Goal: Information Seeking & Learning: Learn about a topic

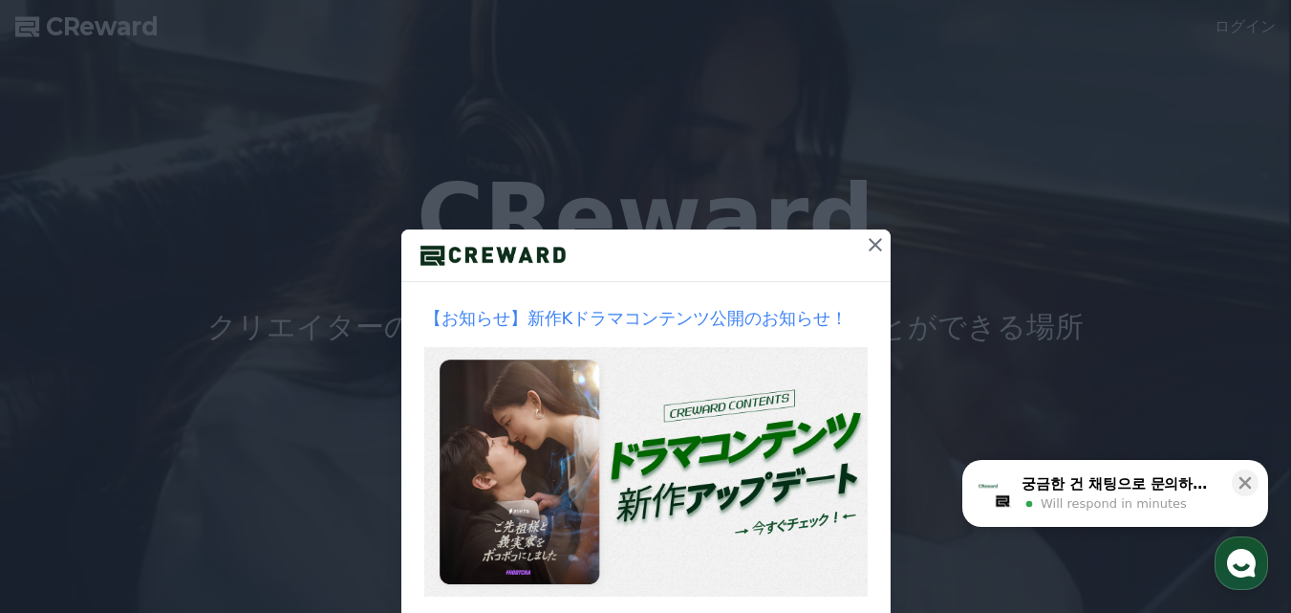
click at [869, 247] on icon at bounding box center [875, 244] width 13 height 13
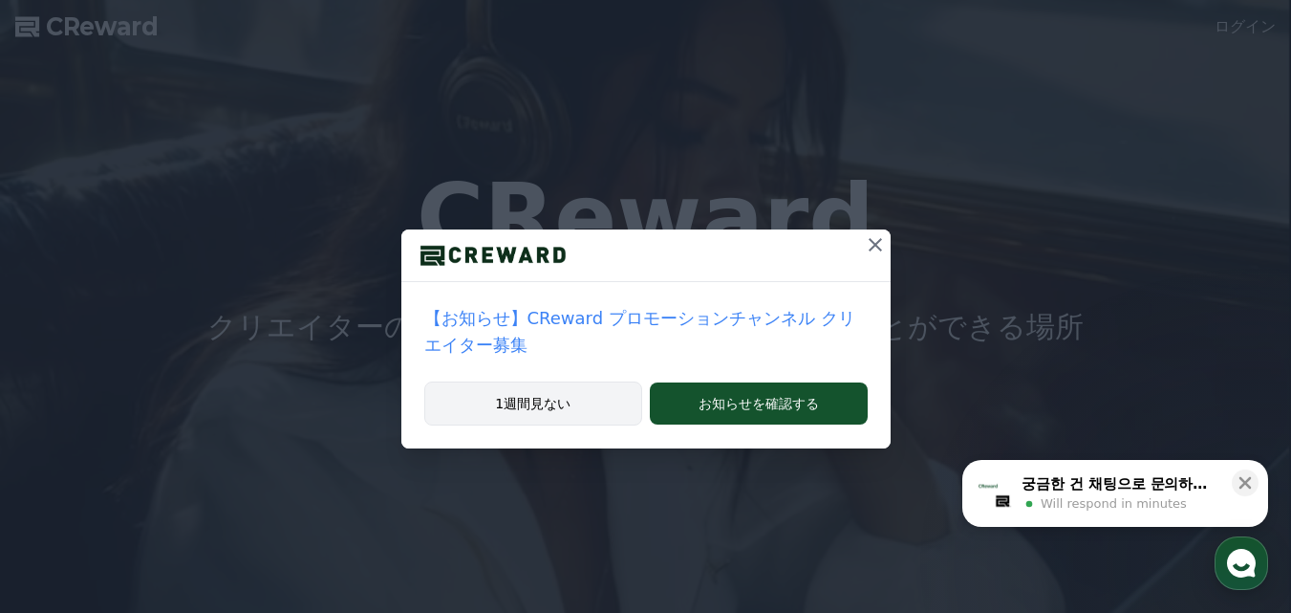
click at [572, 381] on button "1週間見ない" at bounding box center [533, 403] width 219 height 44
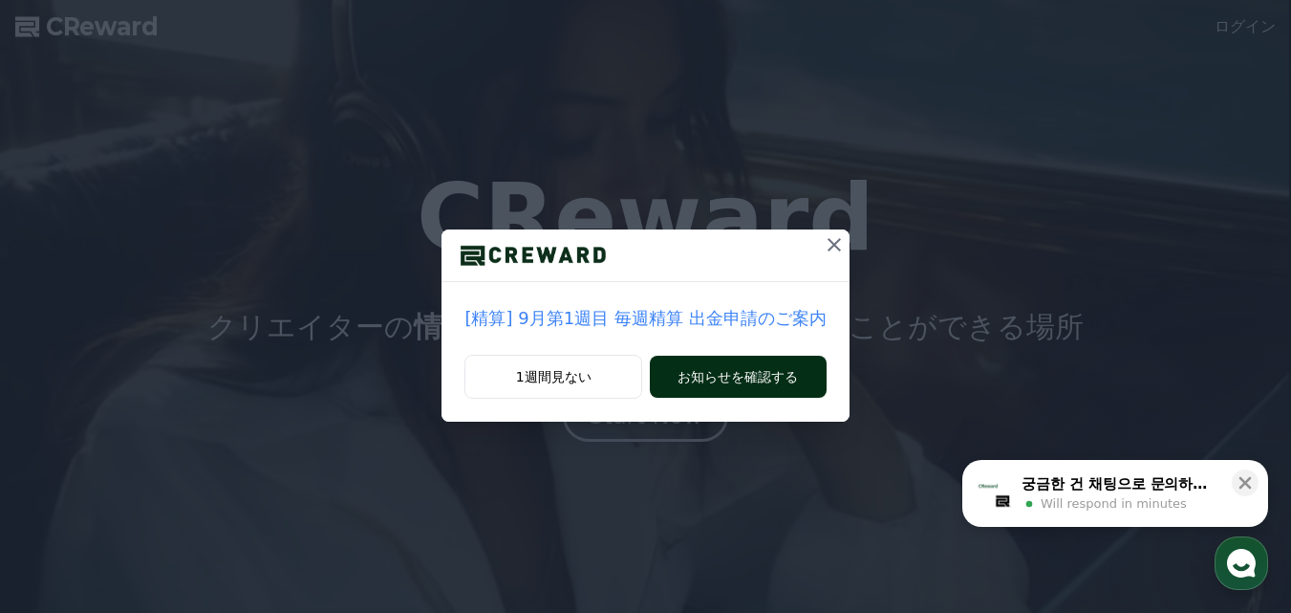
click at [748, 386] on button "お知らせを確認する" at bounding box center [738, 377] width 176 height 42
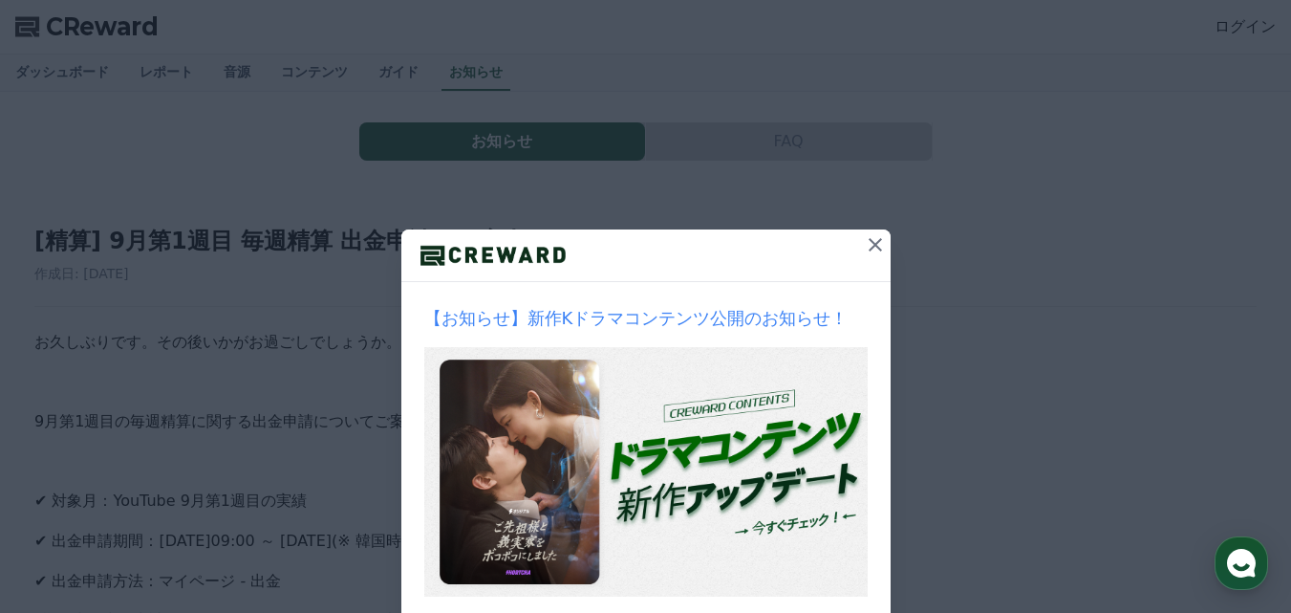
click at [868, 249] on icon at bounding box center [875, 244] width 23 height 23
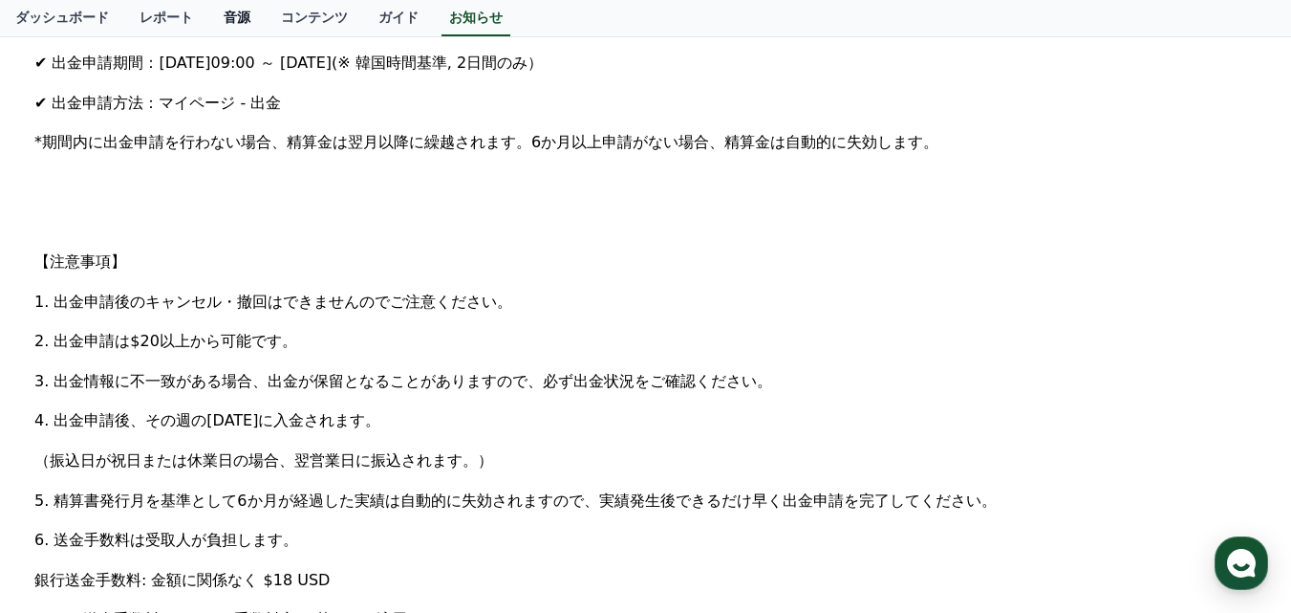
scroll to position [382, 0]
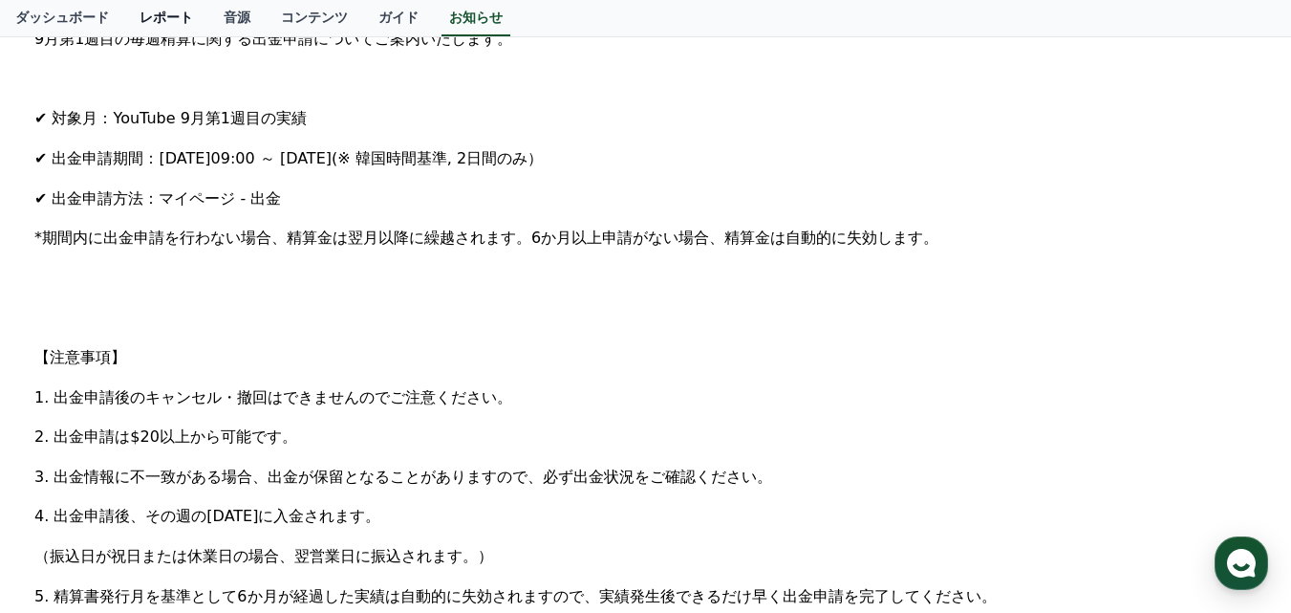
click at [146, 23] on link "レポート" at bounding box center [166, 18] width 84 height 36
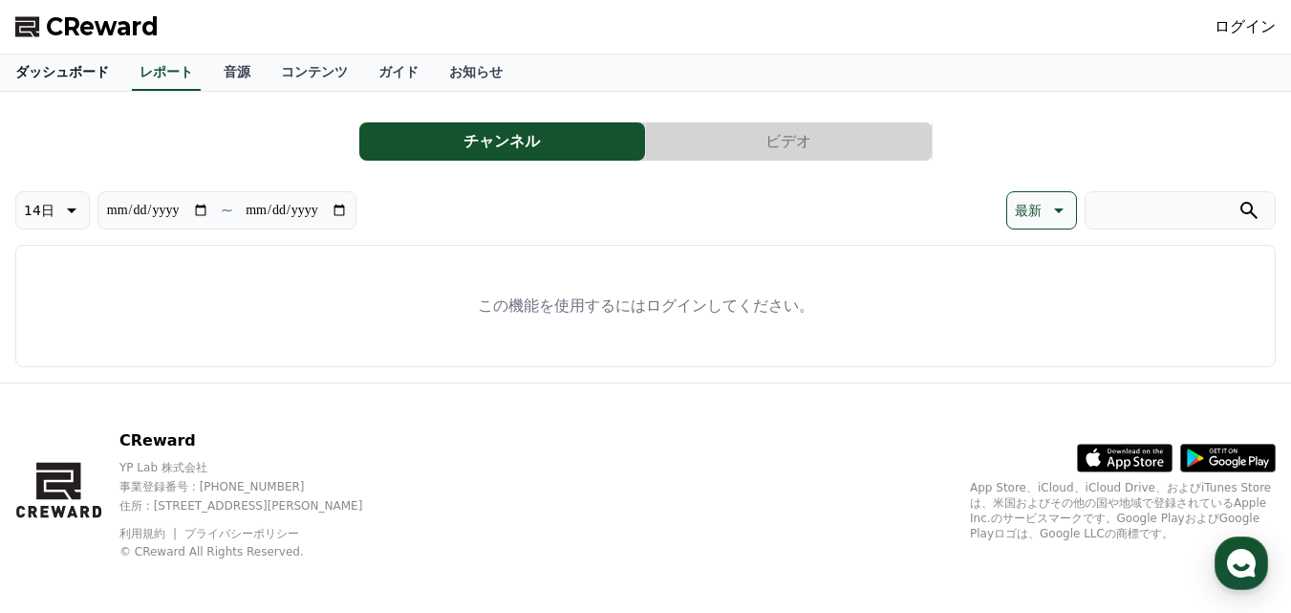
click at [68, 75] on link "ダッシュボード" at bounding box center [62, 72] width 124 height 36
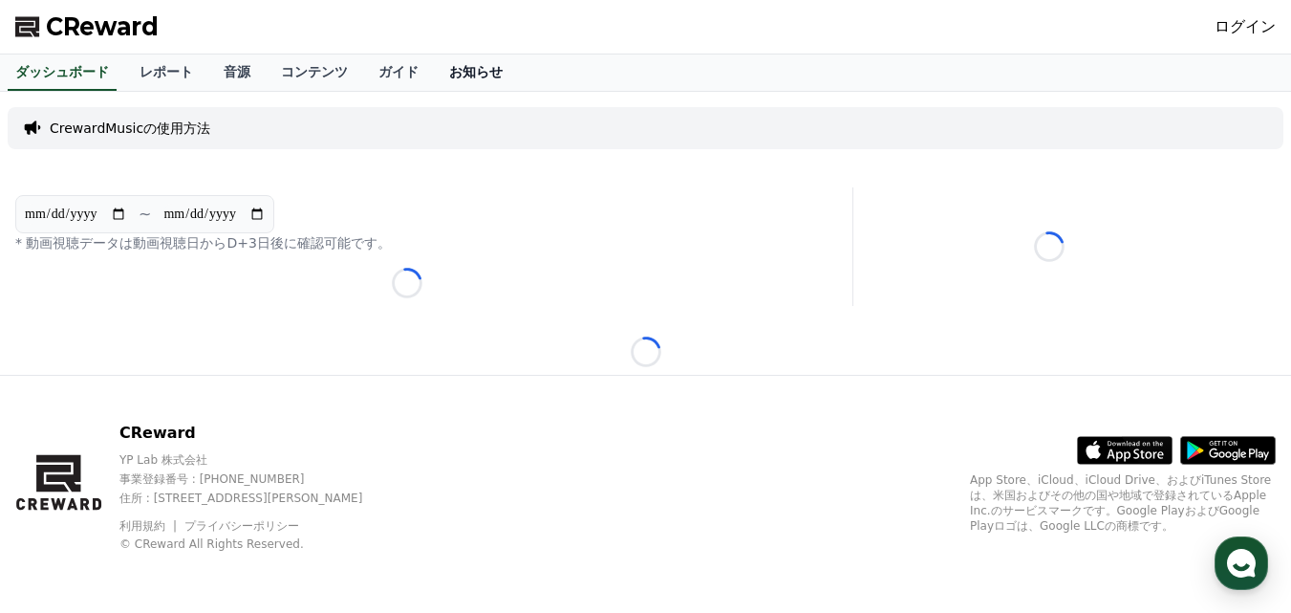
click at [434, 75] on link "お知らせ" at bounding box center [476, 72] width 84 height 36
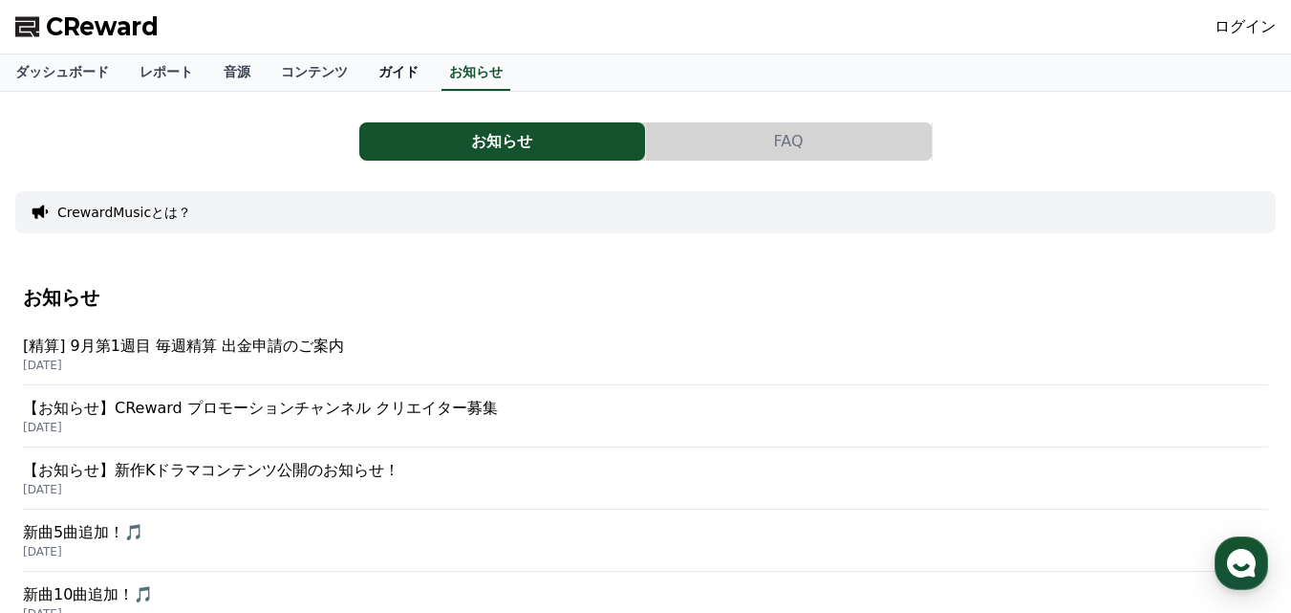
click at [363, 81] on link "ガイド" at bounding box center [398, 72] width 71 height 36
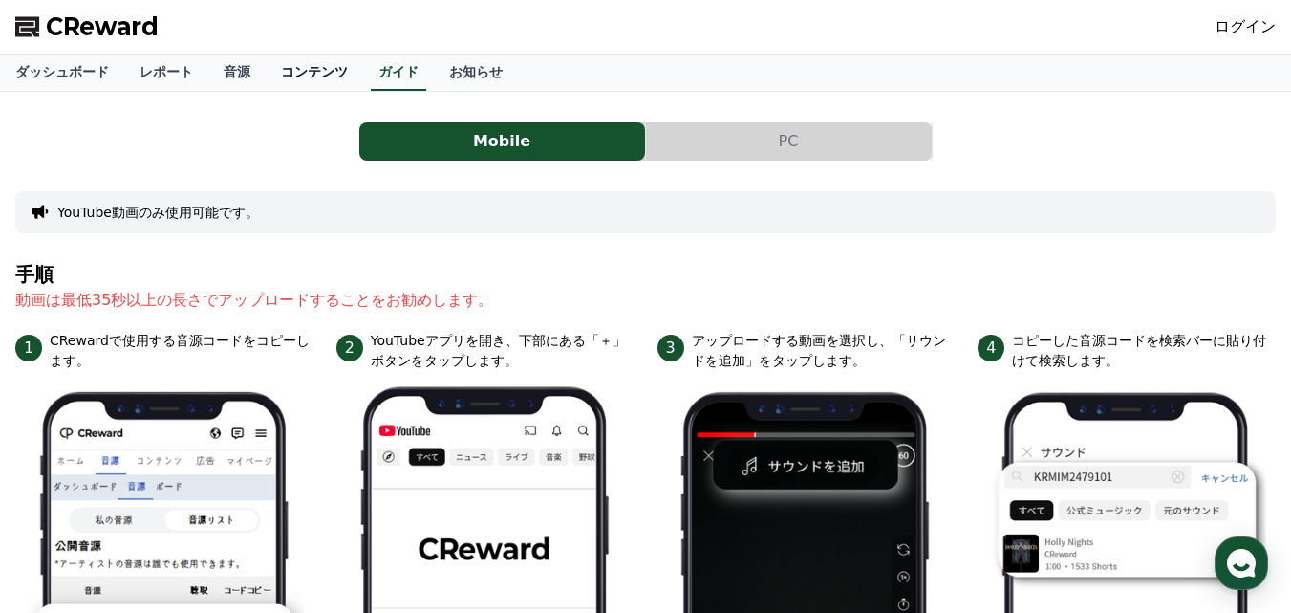
click at [278, 77] on link "コンテンツ" at bounding box center [315, 72] width 98 height 36
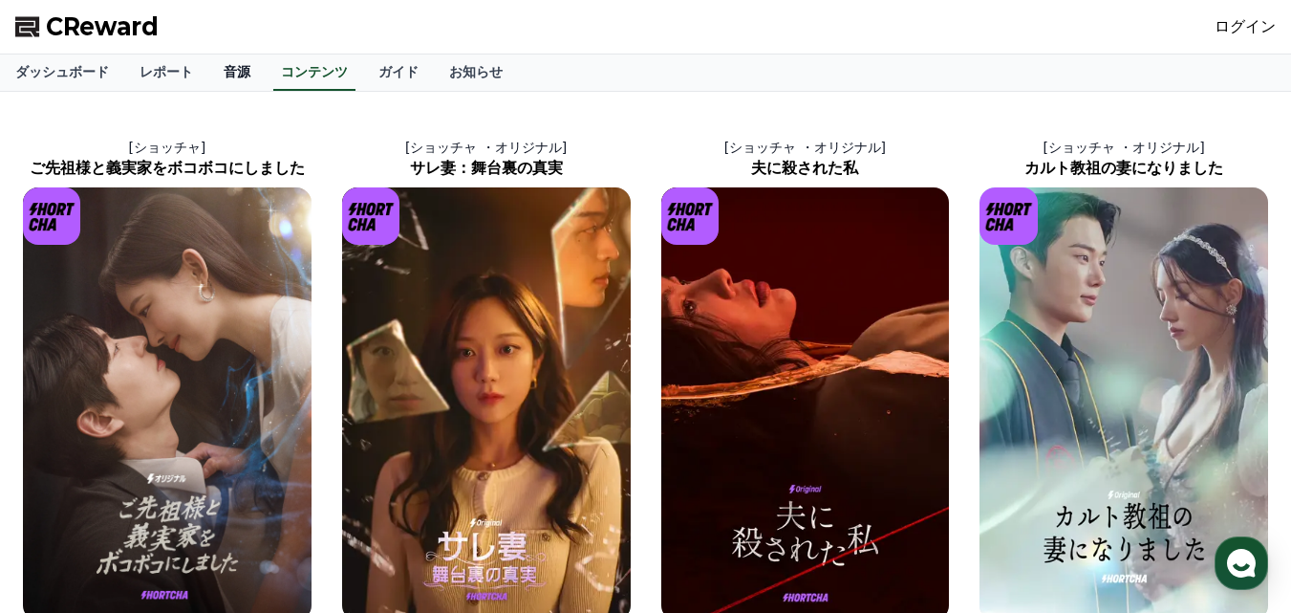
click at [208, 72] on link "音源" at bounding box center [236, 72] width 57 height 36
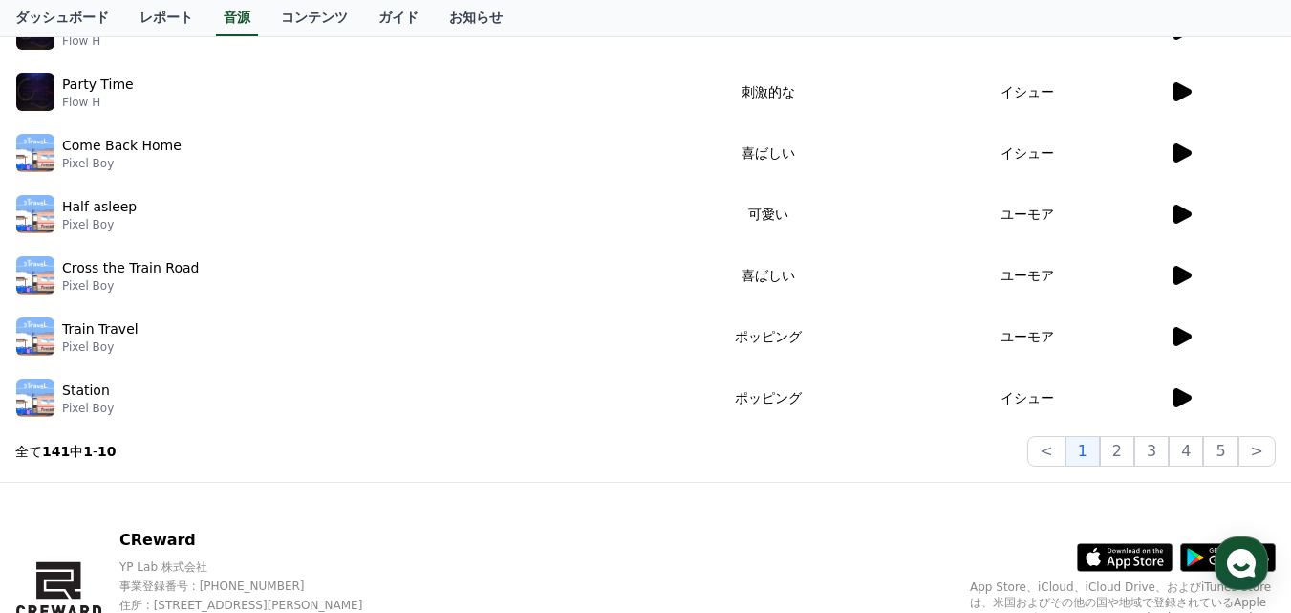
scroll to position [574, 0]
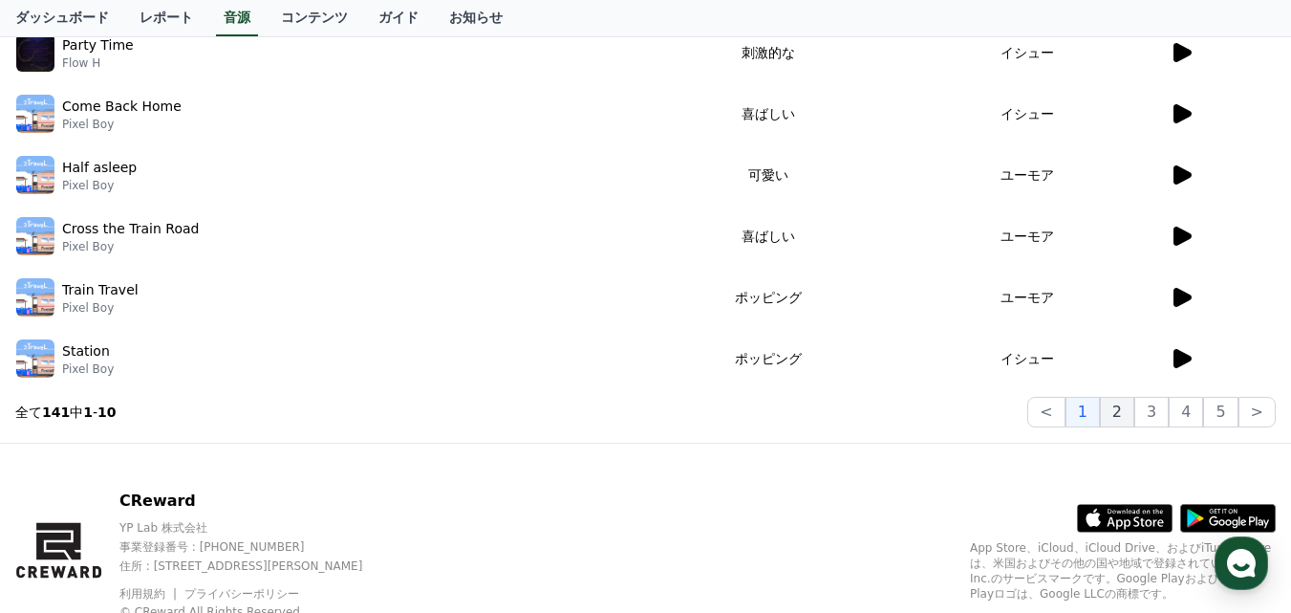
click at [1132, 423] on button "2" at bounding box center [1117, 412] width 34 height 31
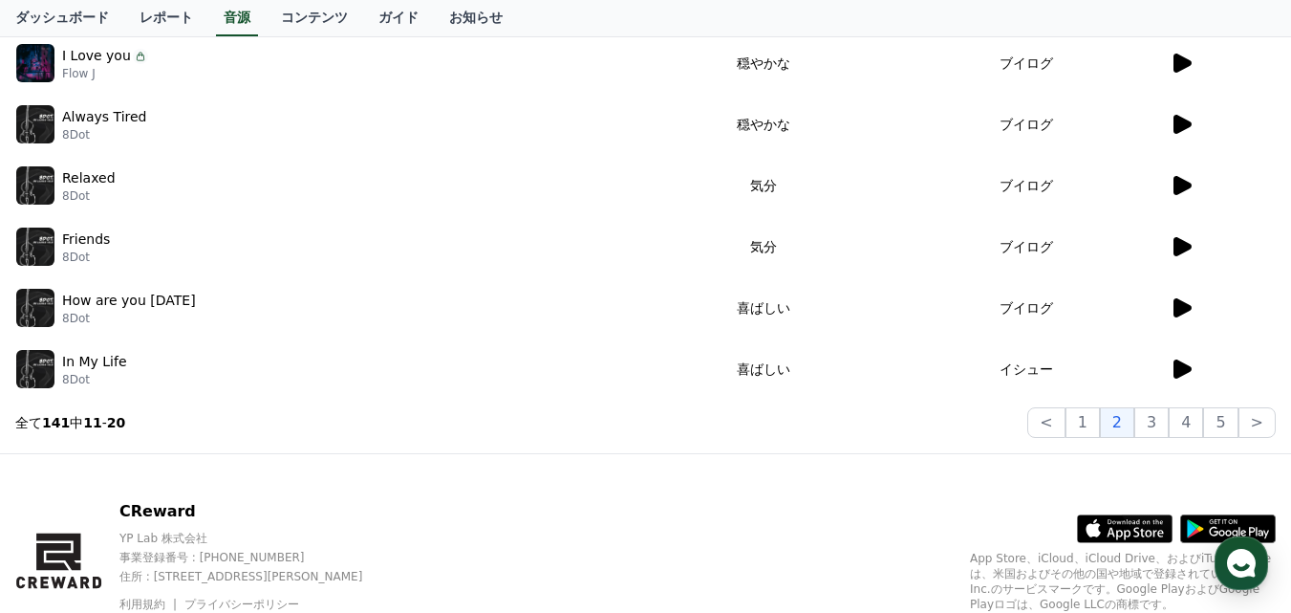
scroll to position [574, 0]
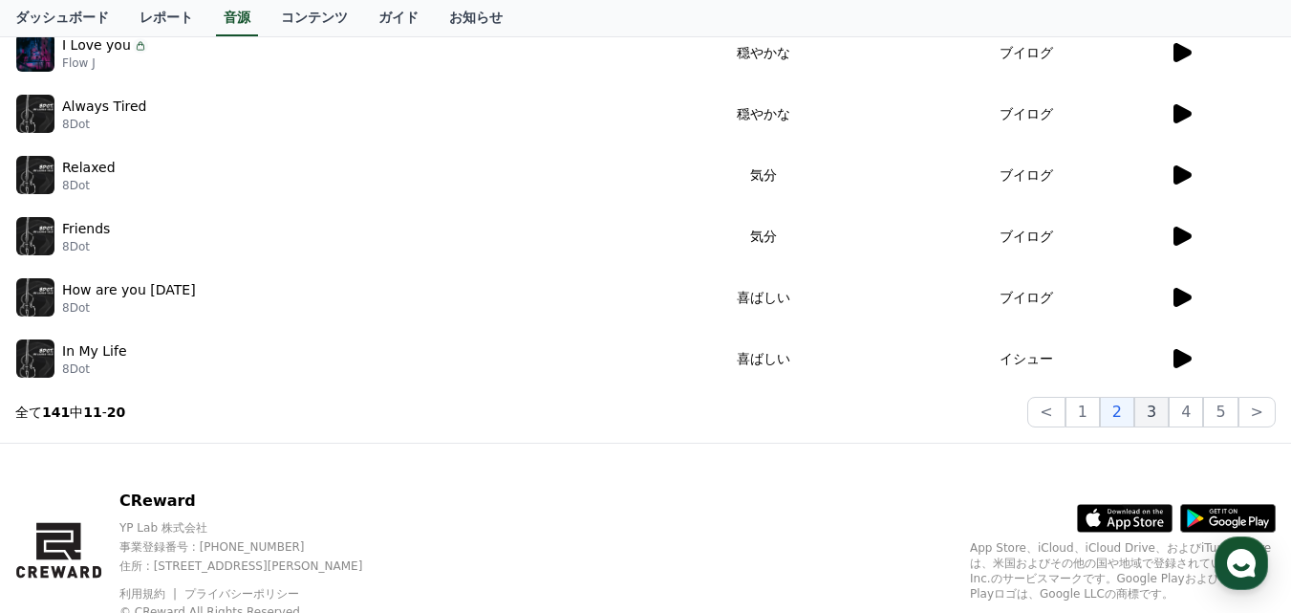
click at [1150, 413] on button "3" at bounding box center [1152, 412] width 34 height 31
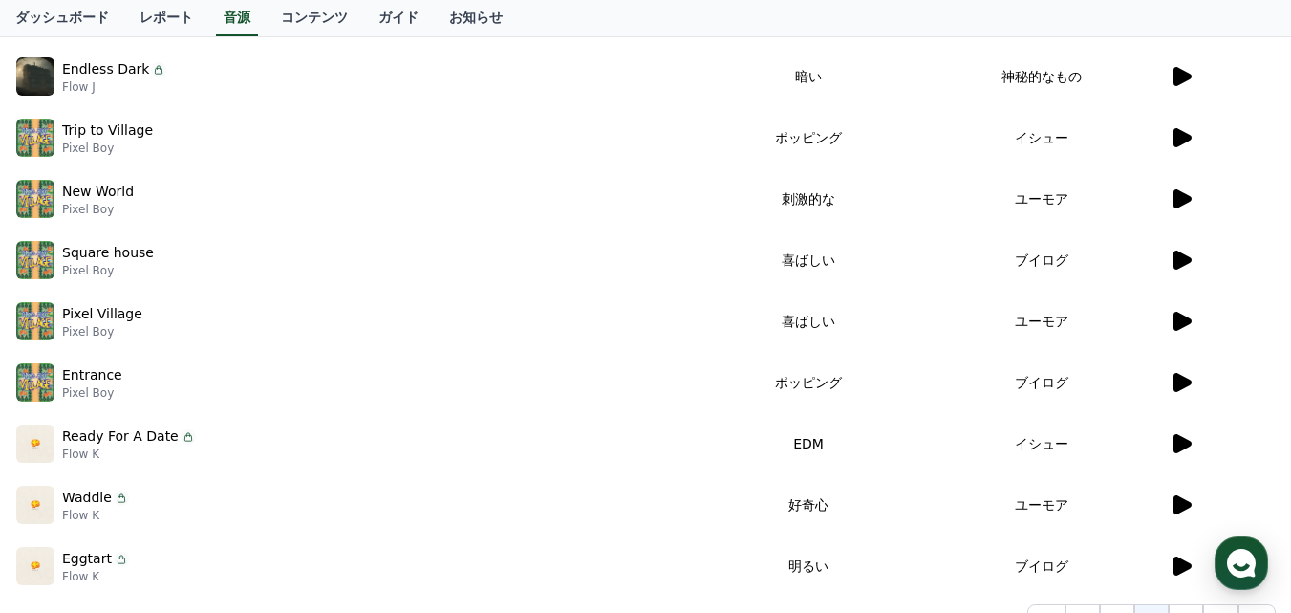
scroll to position [478, 0]
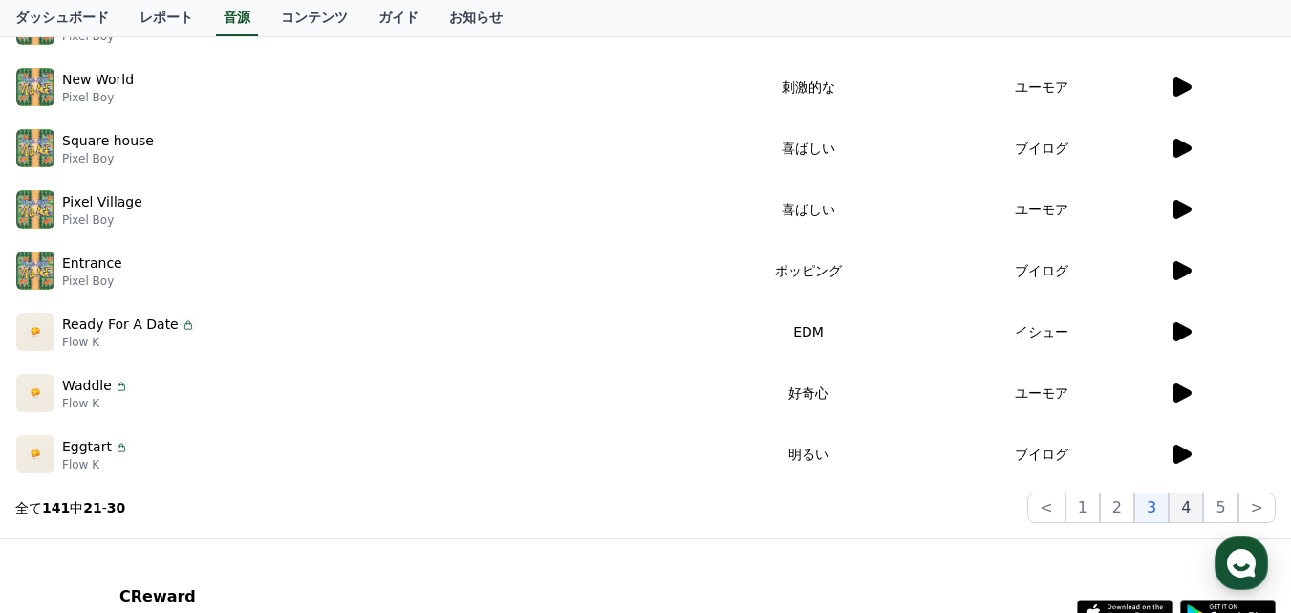
click at [1189, 500] on button "4" at bounding box center [1186, 507] width 34 height 31
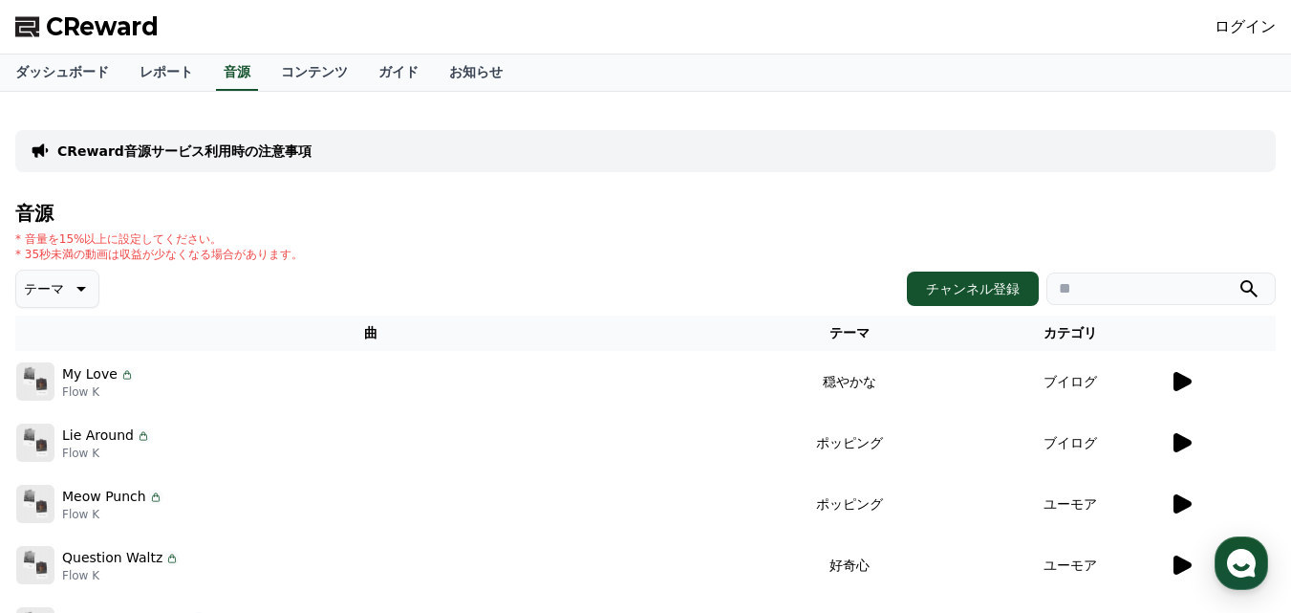
click at [1182, 382] on icon at bounding box center [1183, 381] width 18 height 19
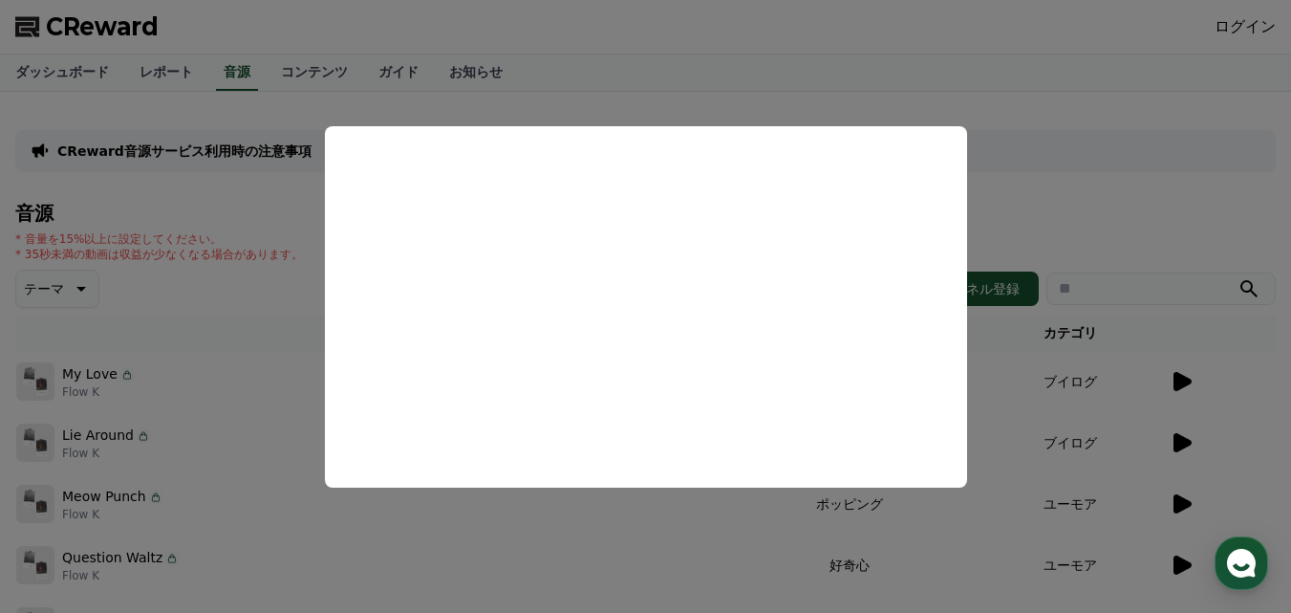
click at [1175, 444] on button "close modal" at bounding box center [645, 306] width 1291 height 613
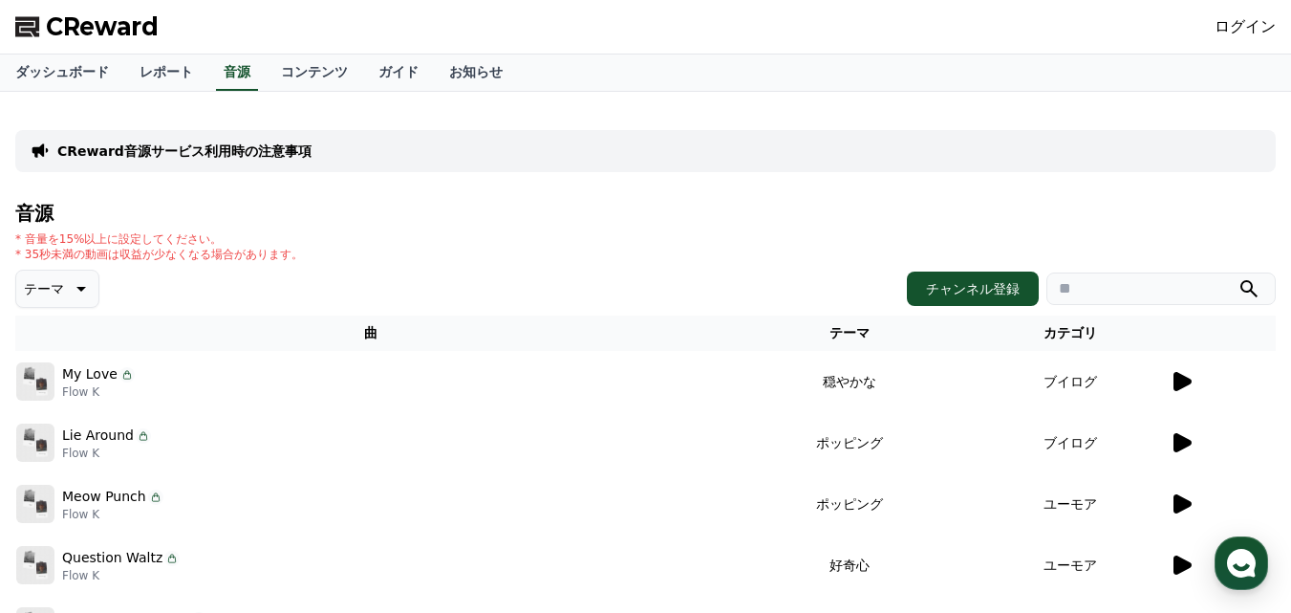
click at [1185, 441] on icon at bounding box center [1183, 442] width 18 height 19
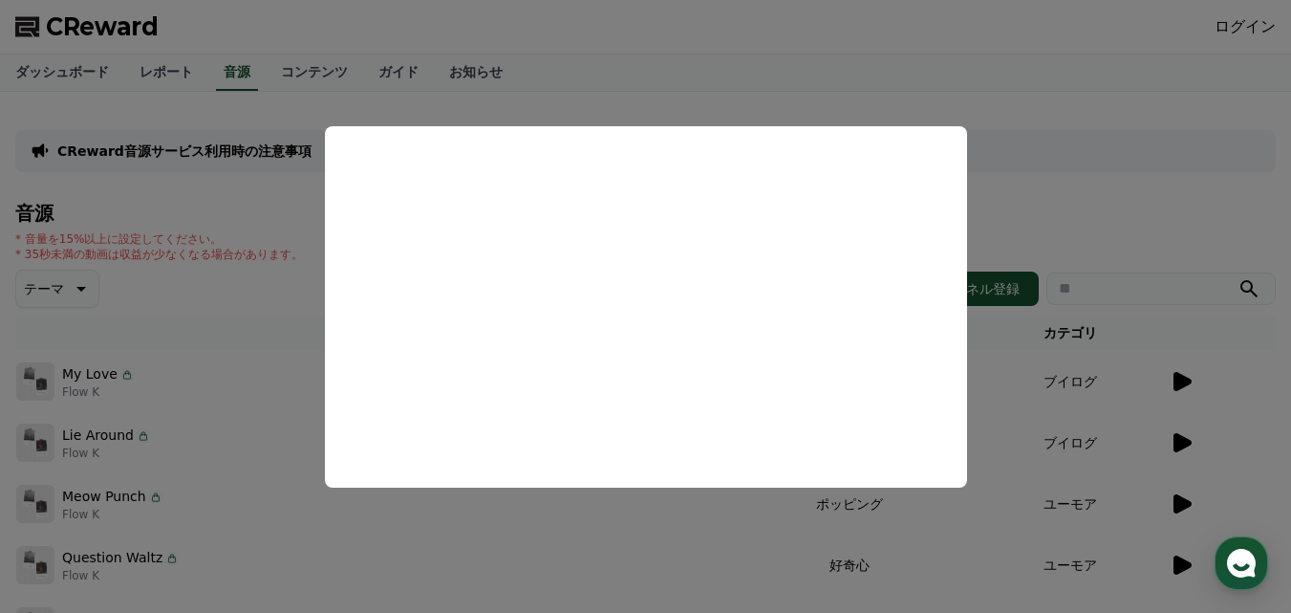
click at [307, 362] on button "close modal" at bounding box center [645, 306] width 1291 height 613
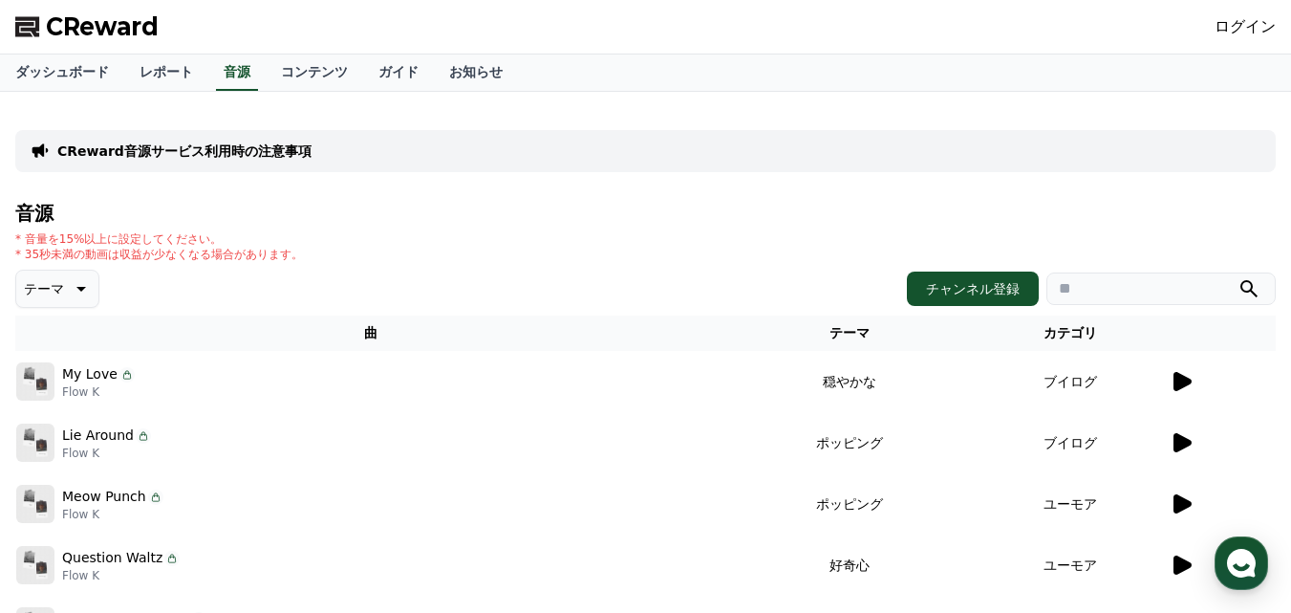
click at [257, 149] on p "CReward音源サービス利用時の注意事項" at bounding box center [184, 150] width 254 height 19
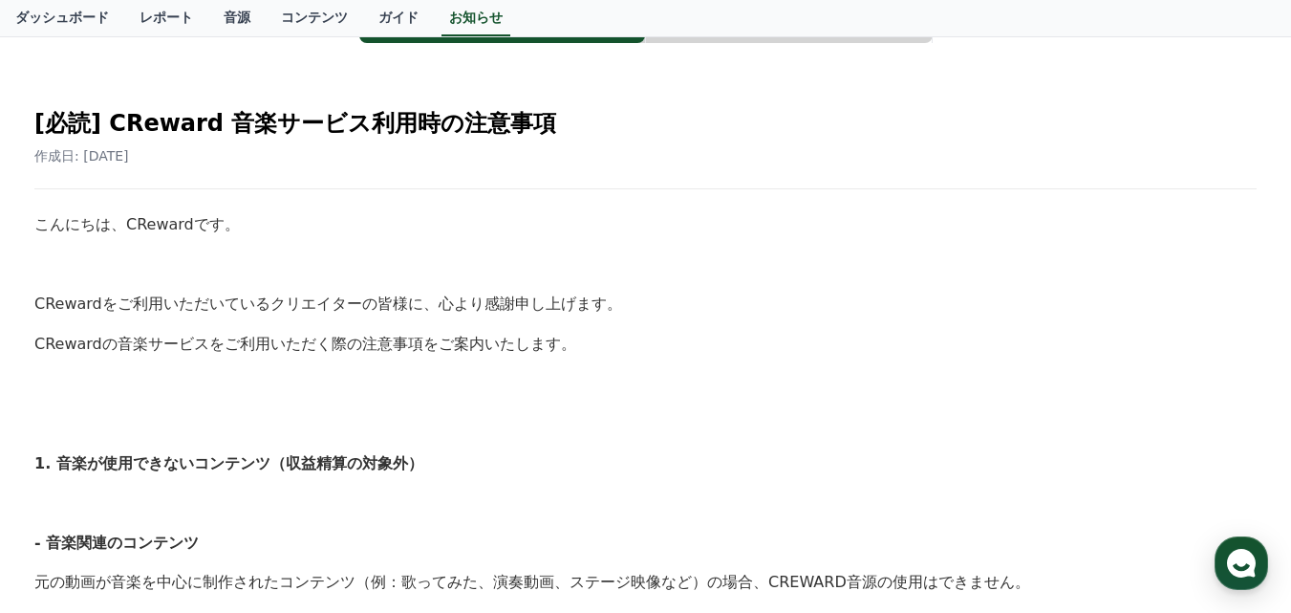
scroll to position [96, 0]
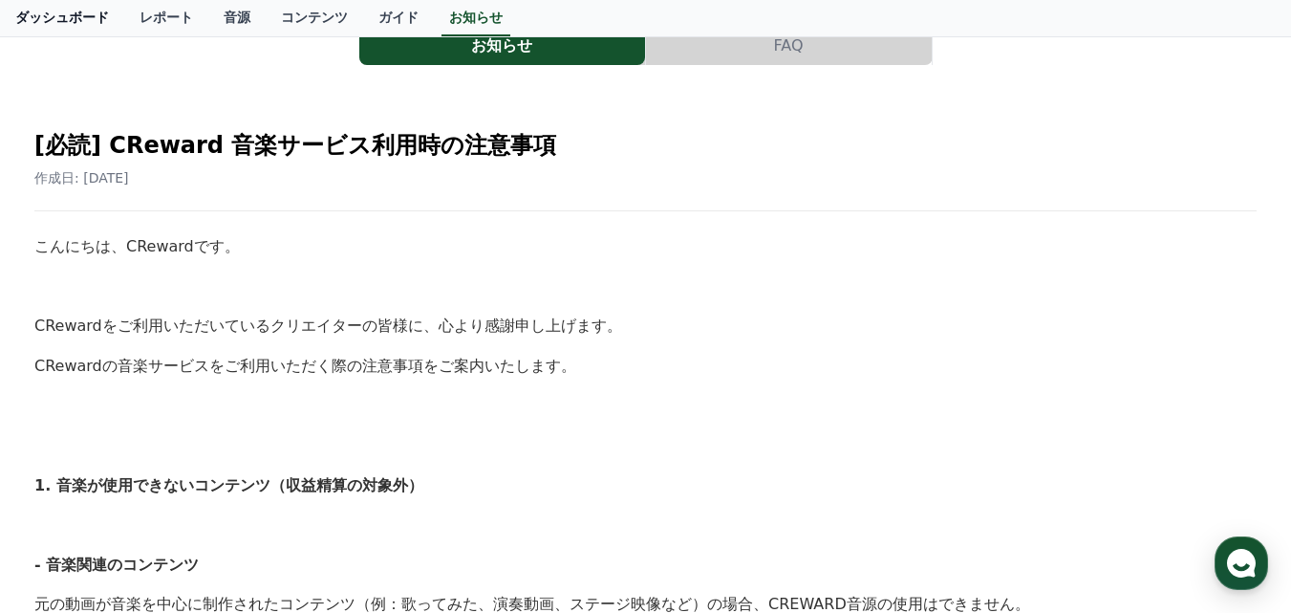
click at [79, 22] on link "ダッシュボード" at bounding box center [62, 18] width 124 height 36
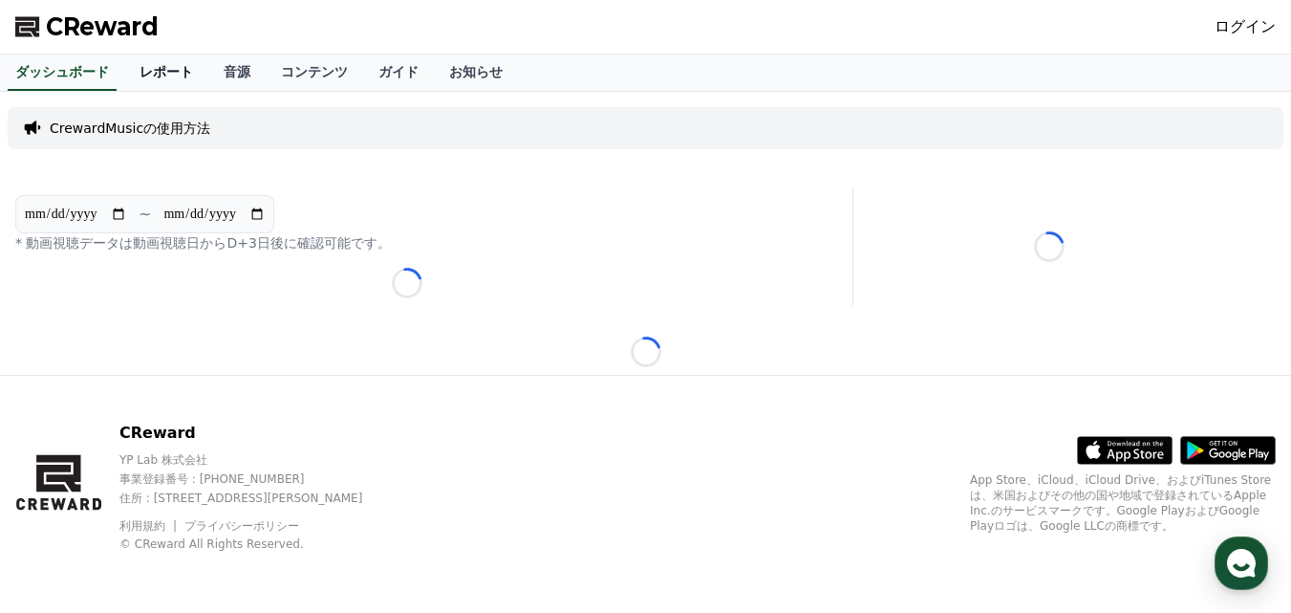
click at [153, 73] on link "レポート" at bounding box center [166, 72] width 84 height 36
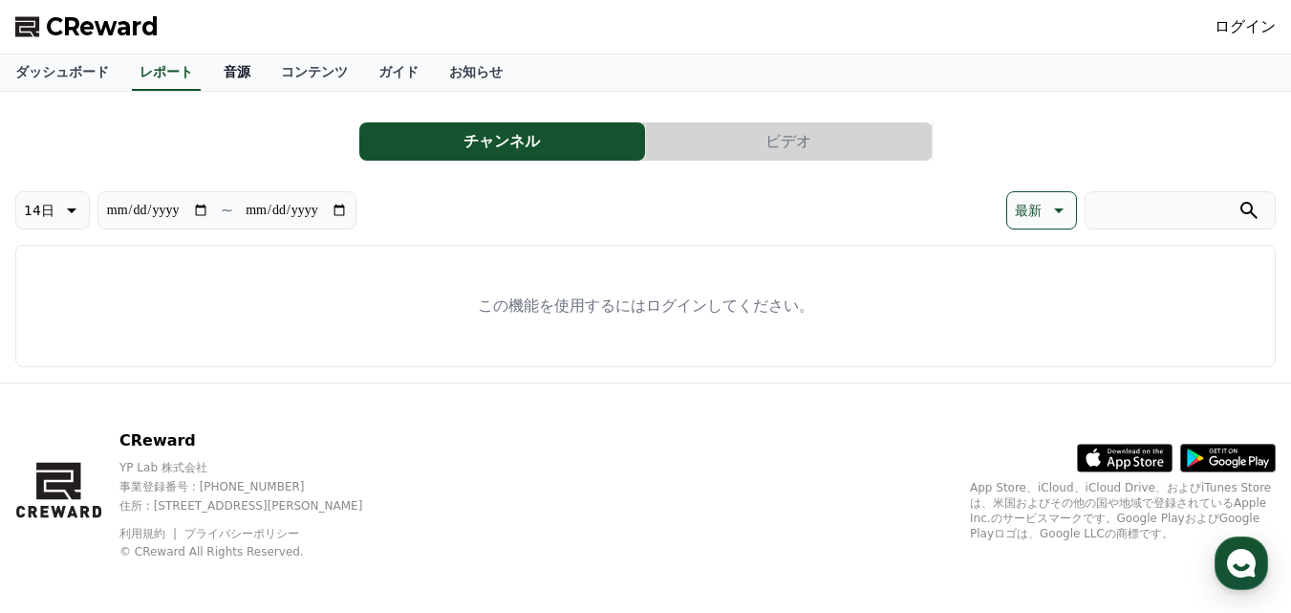
click at [208, 78] on link "音源" at bounding box center [236, 72] width 57 height 36
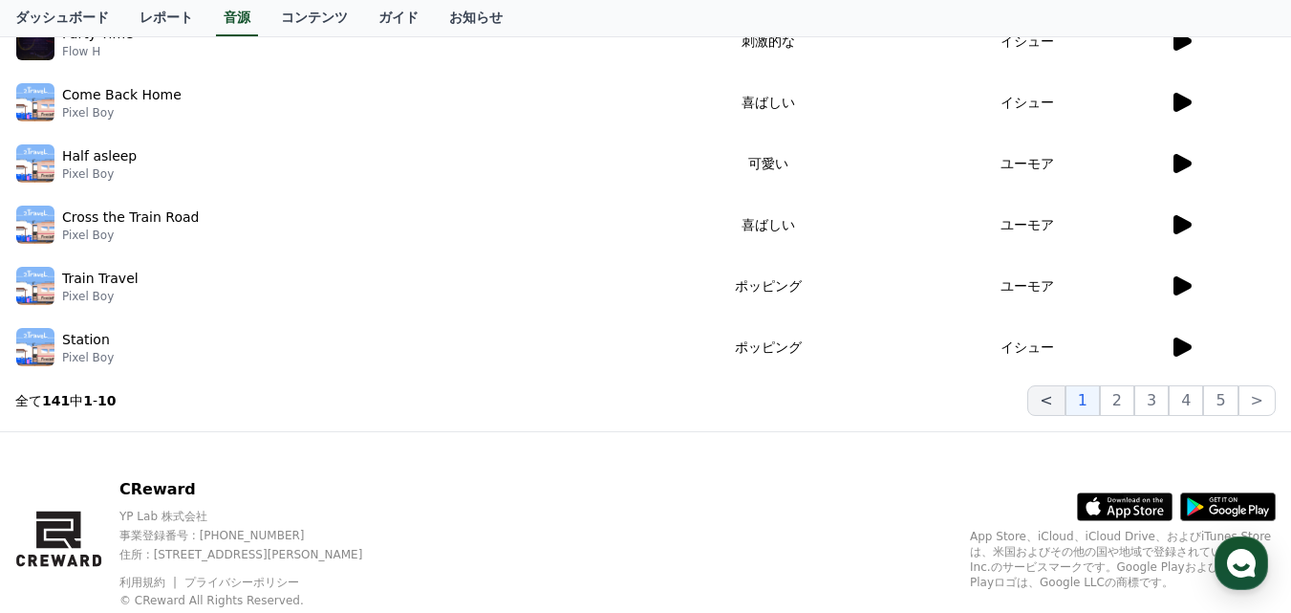
scroll to position [641, 0]
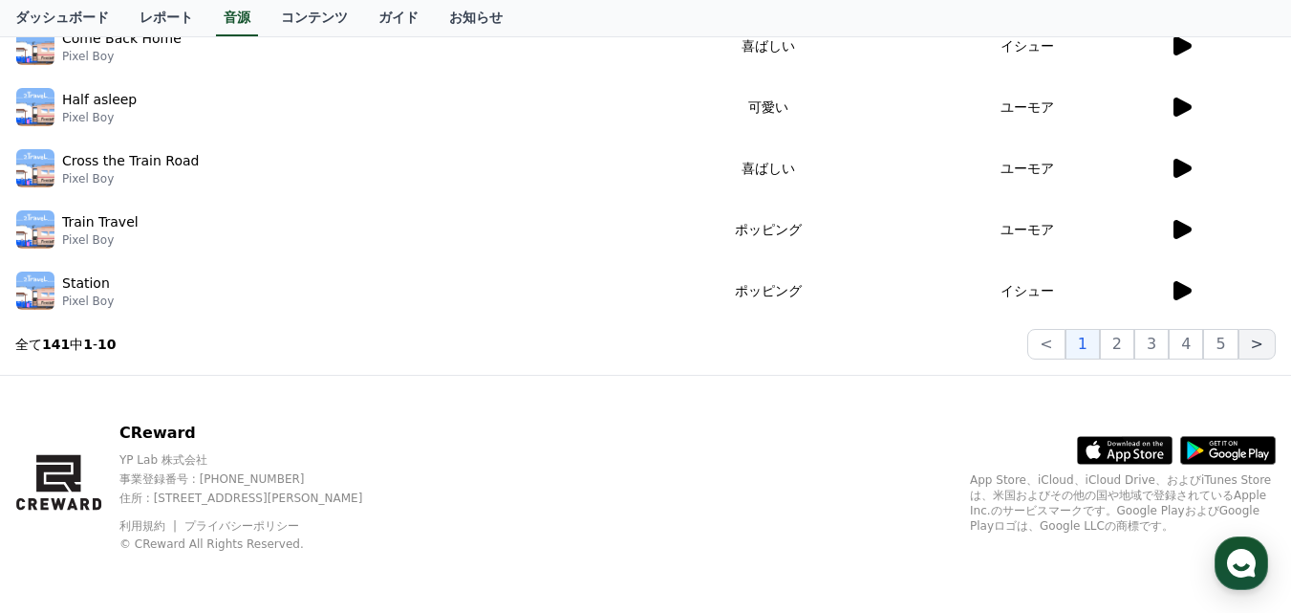
click at [1268, 344] on button ">" at bounding box center [1257, 344] width 37 height 31
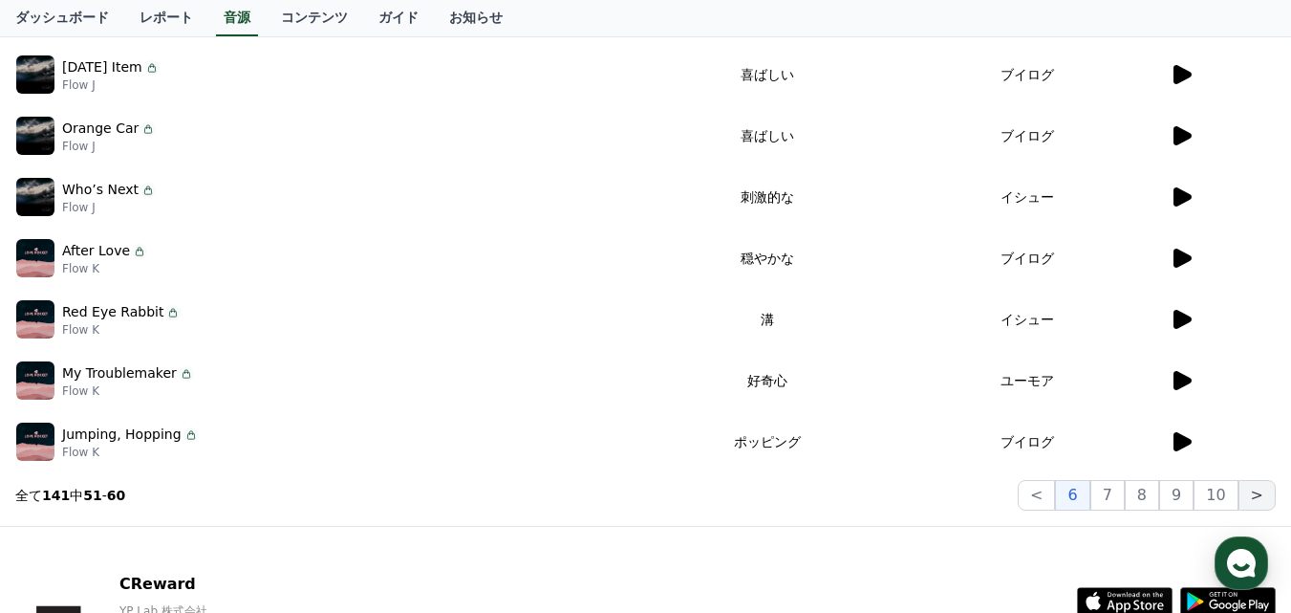
scroll to position [641, 0]
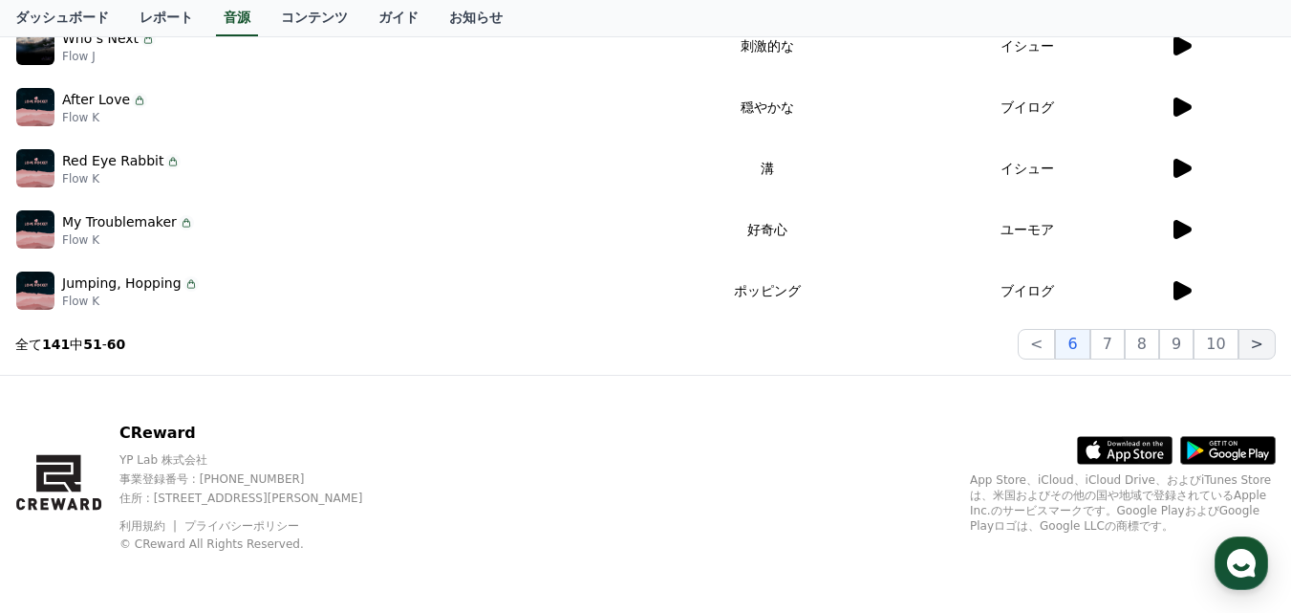
click at [1255, 342] on button ">" at bounding box center [1257, 344] width 37 height 31
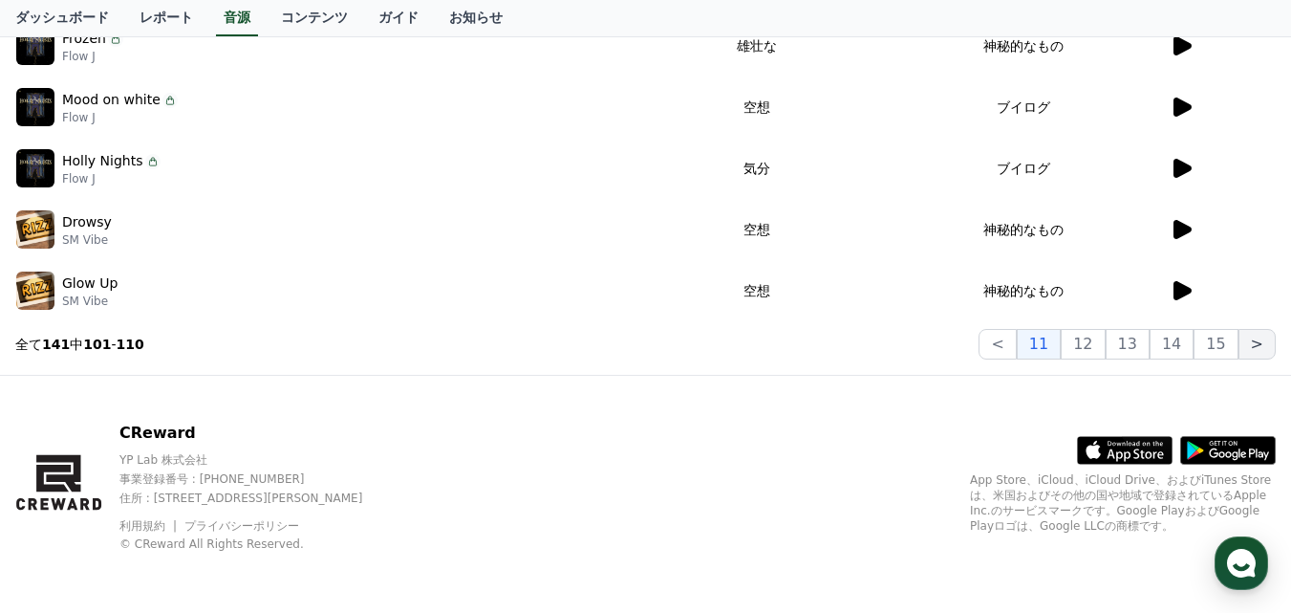
click at [1255, 342] on button ">" at bounding box center [1257, 344] width 37 height 31
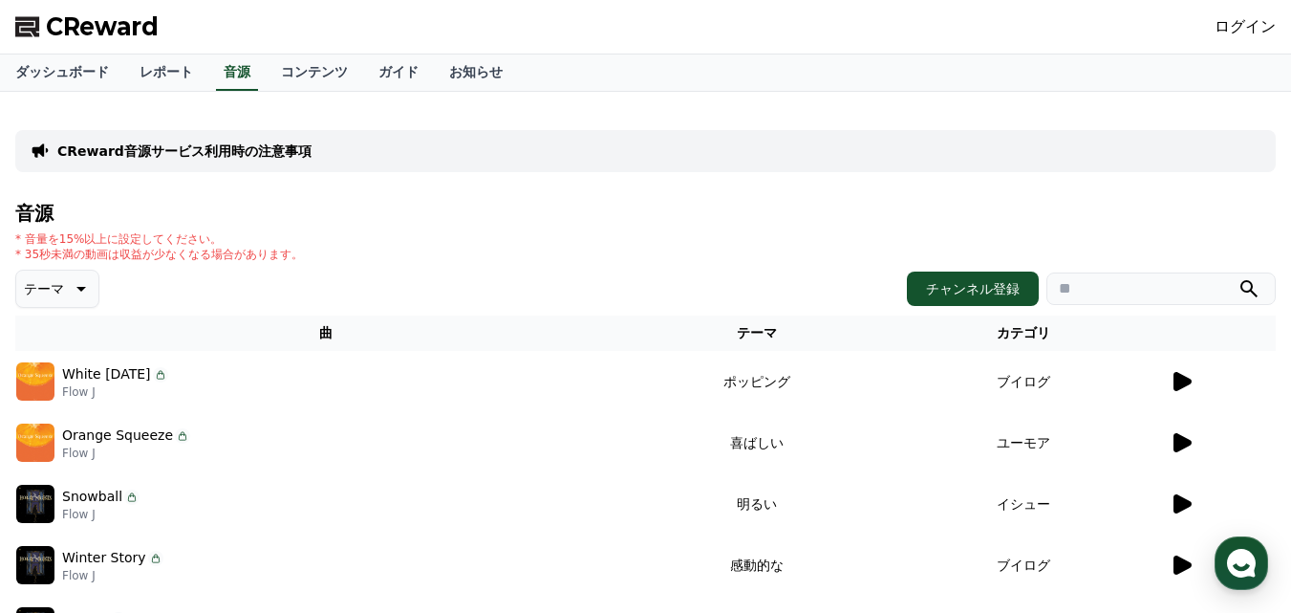
click at [1260, 21] on link "ログイン" at bounding box center [1245, 26] width 61 height 23
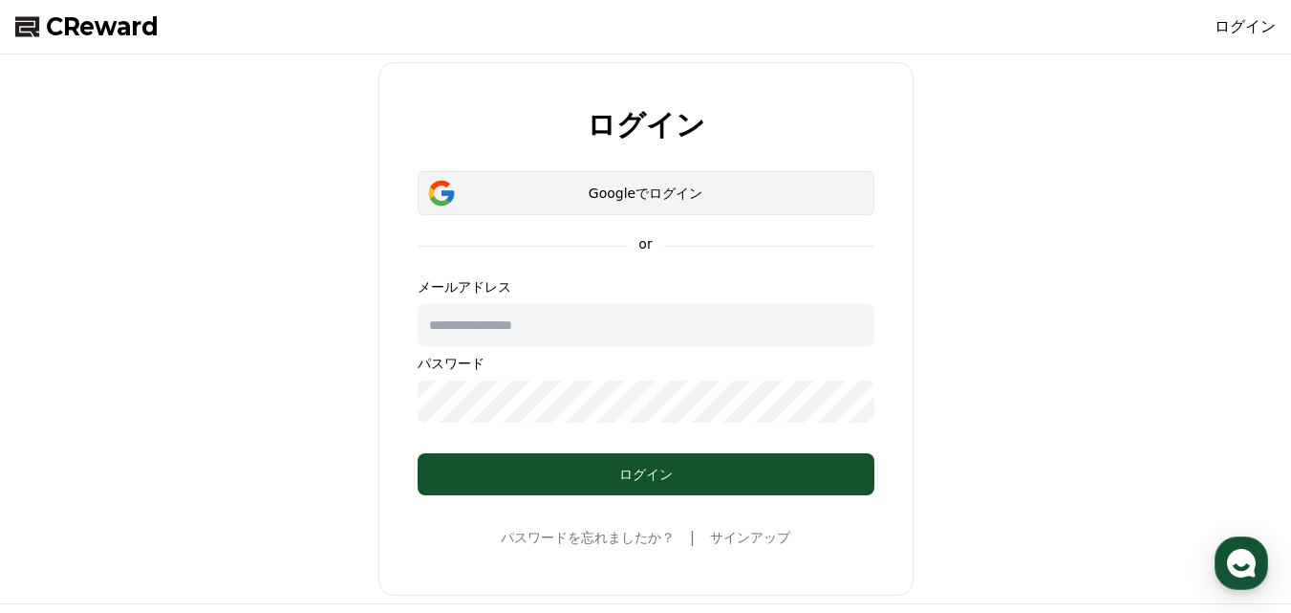
click at [614, 192] on div "Googleでログイン" at bounding box center [645, 193] width 401 height 19
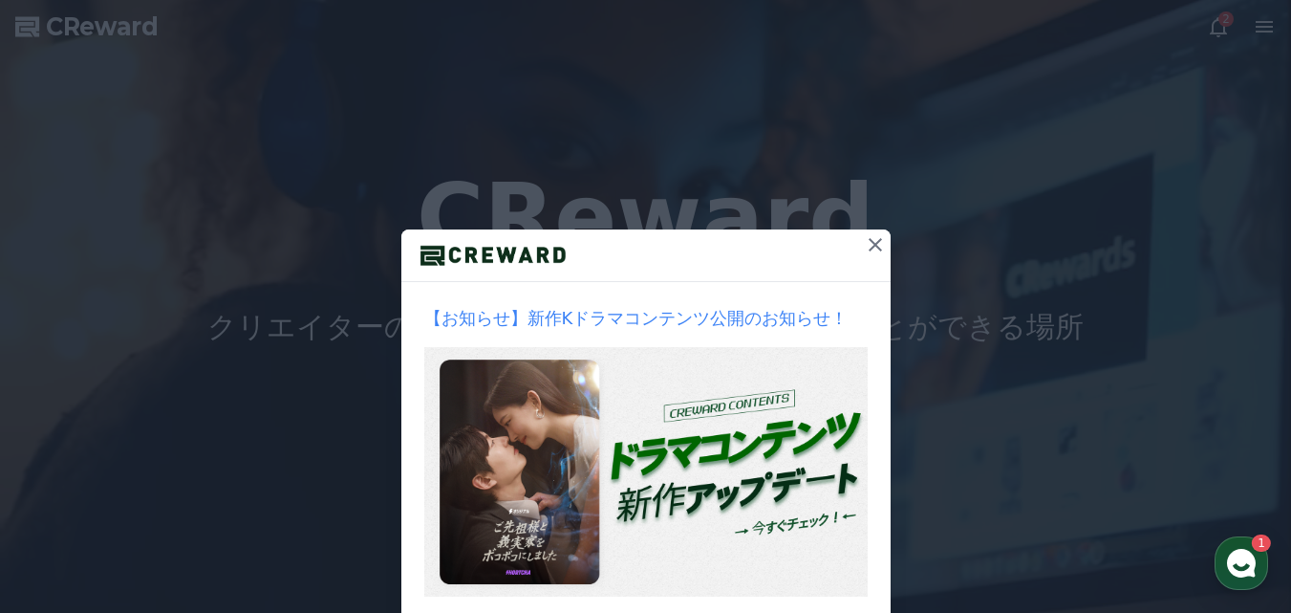
click at [873, 245] on icon at bounding box center [875, 244] width 23 height 23
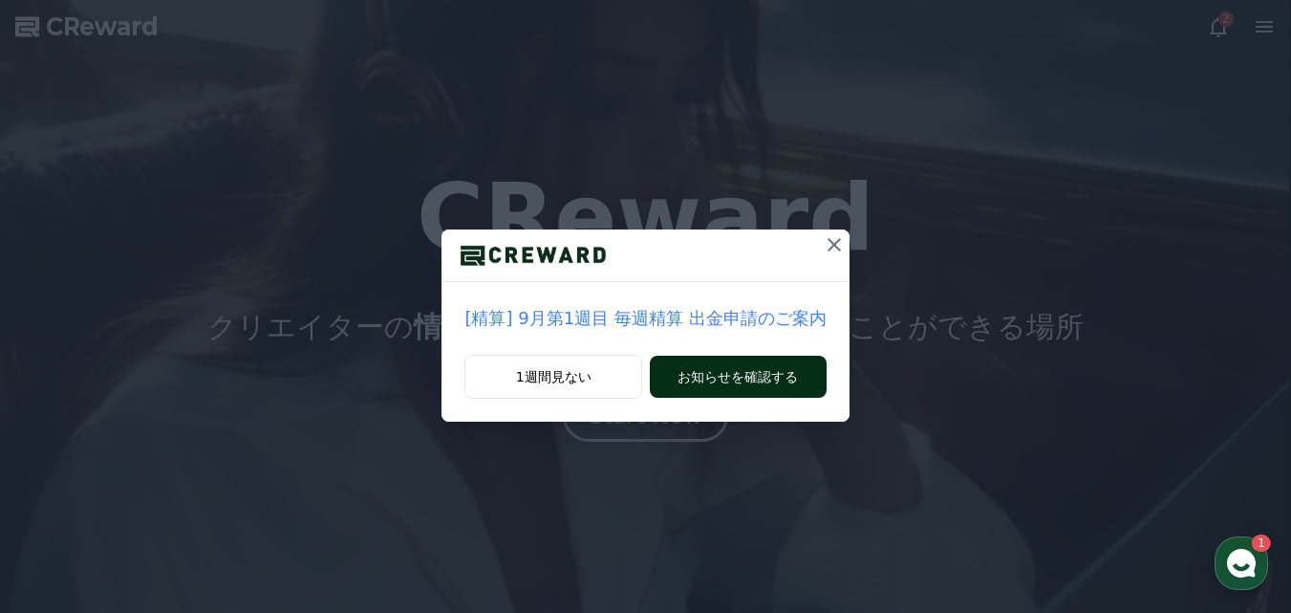
click at [791, 373] on button "お知らせを確認する" at bounding box center [738, 377] width 176 height 42
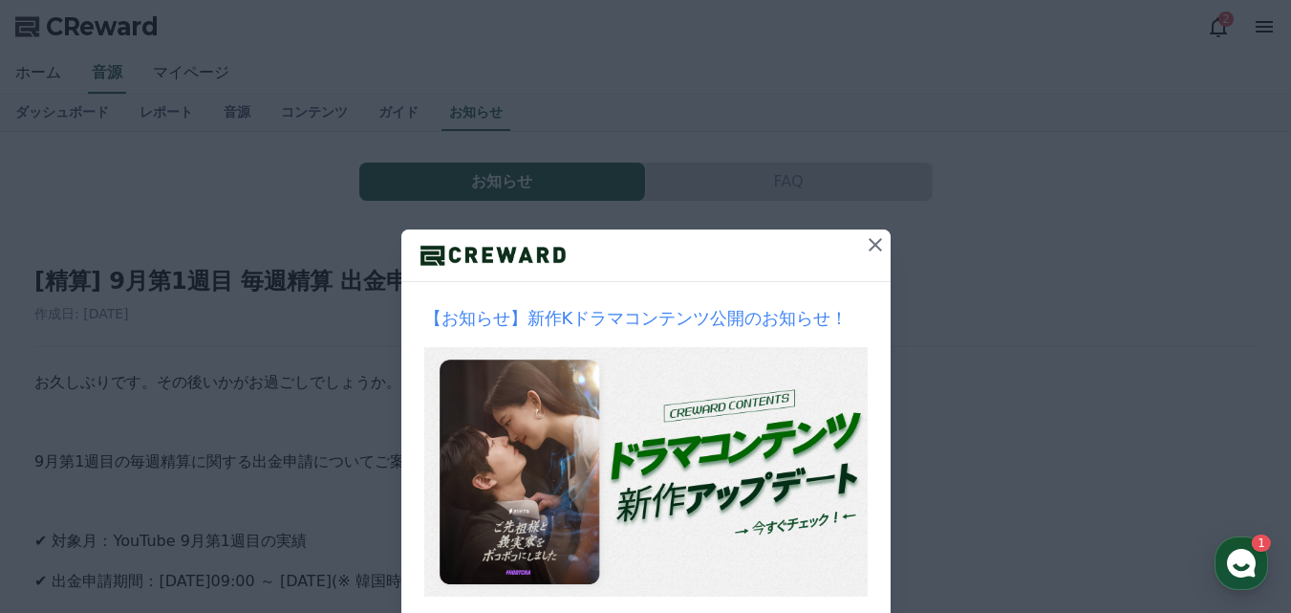
click at [869, 241] on icon at bounding box center [875, 244] width 13 height 13
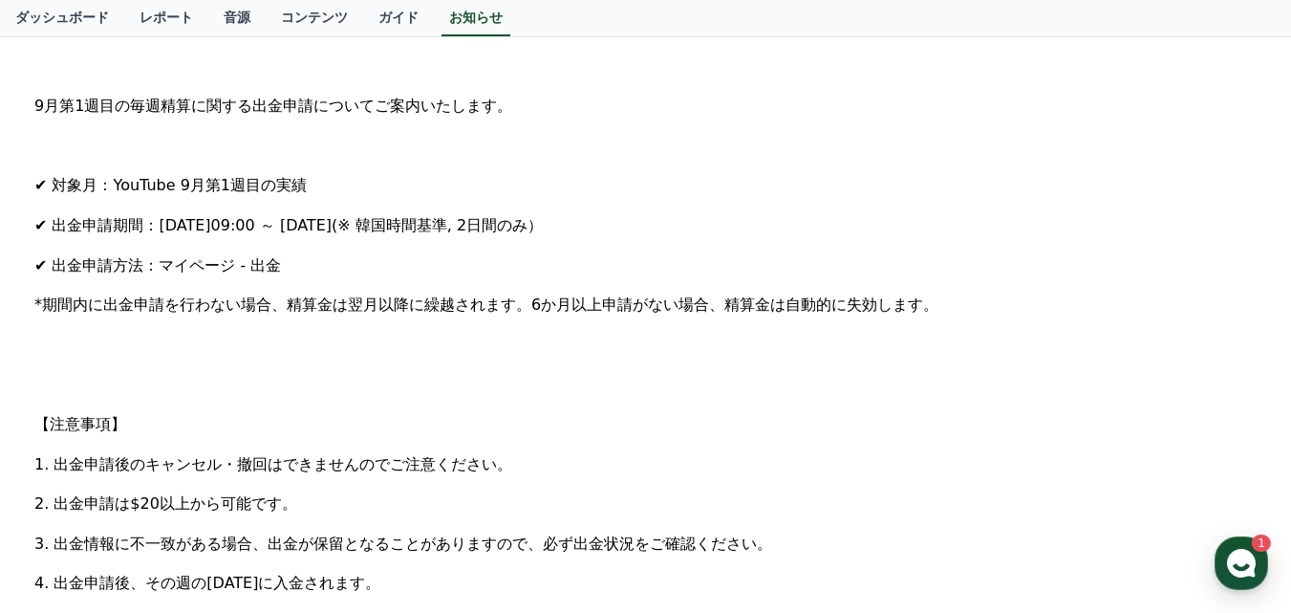
scroll to position [574, 0]
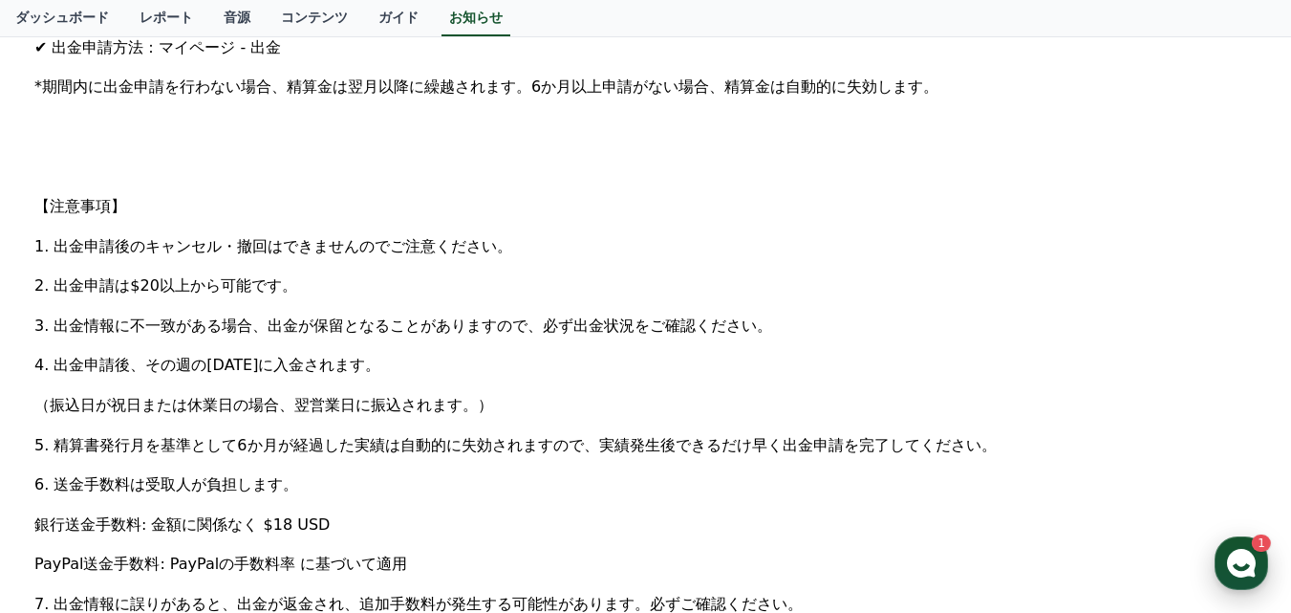
click at [1240, 570] on icon "button" at bounding box center [1242, 563] width 34 height 34
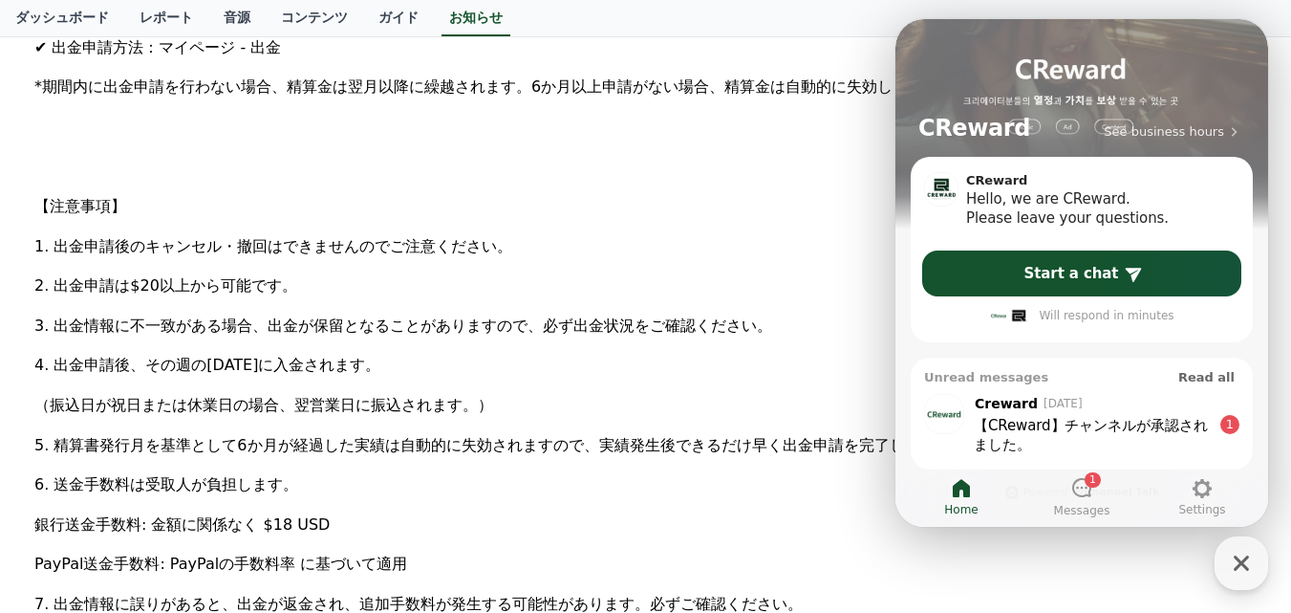
scroll to position [96, 0]
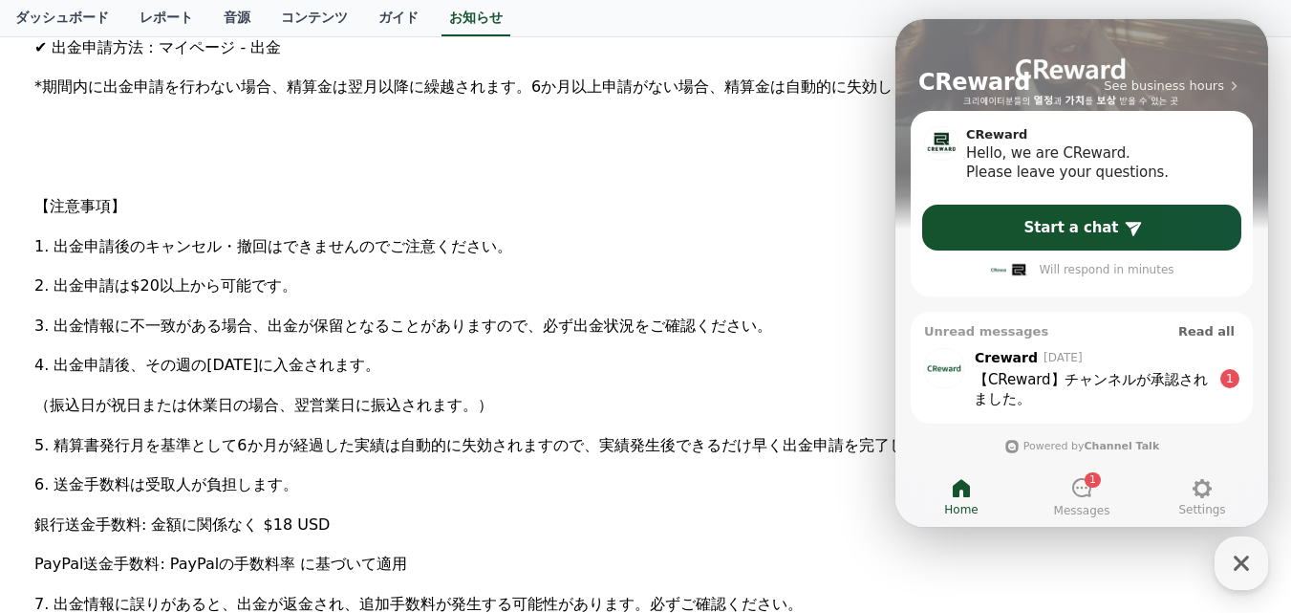
click at [1064, 374] on div "【CReward】チャンネルが承認されました。 ​" at bounding box center [1092, 389] width 237 height 38
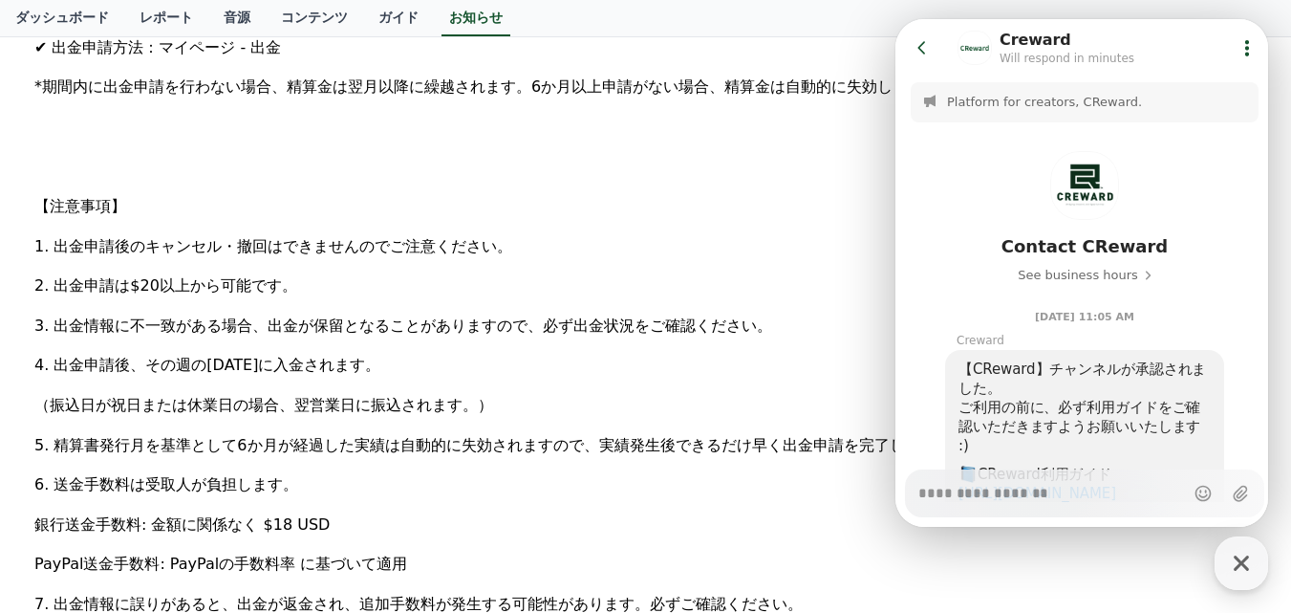
scroll to position [478, 0]
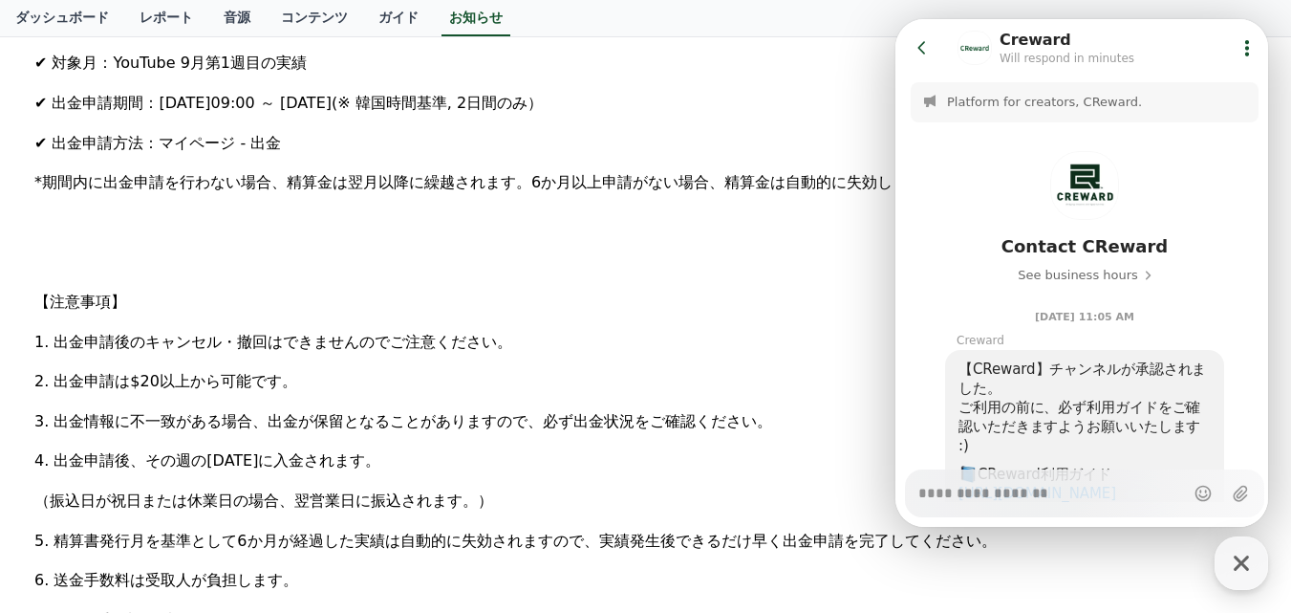
type textarea "*"
click at [920, 53] on icon at bounding box center [922, 47] width 19 height 19
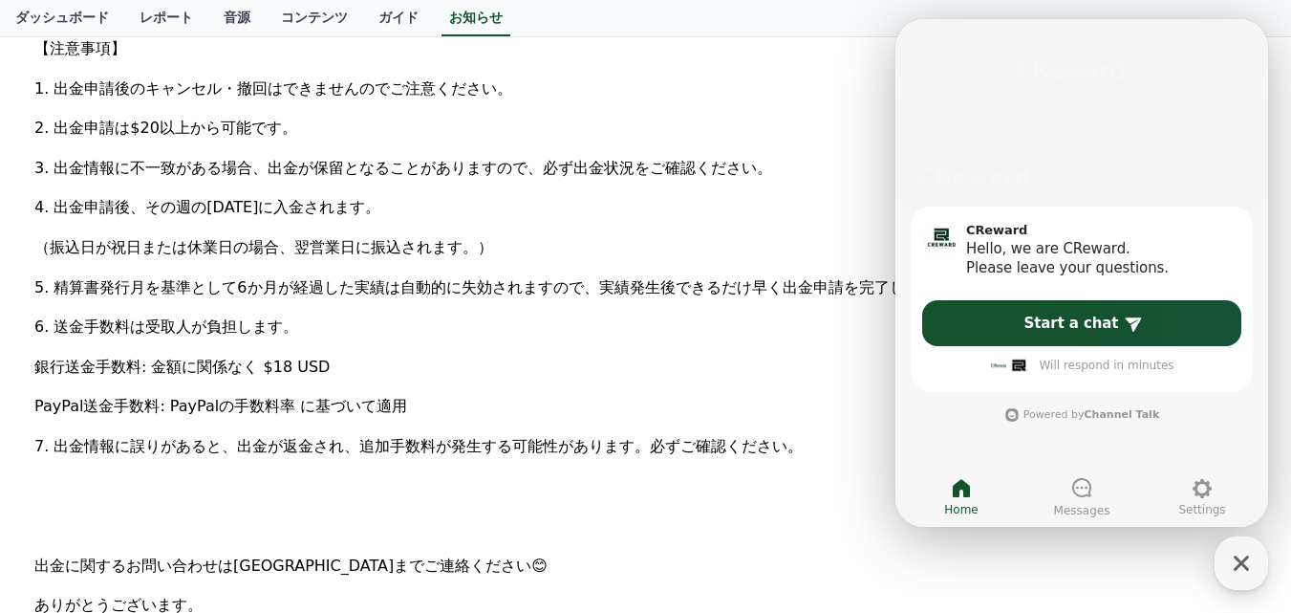
scroll to position [765, 0]
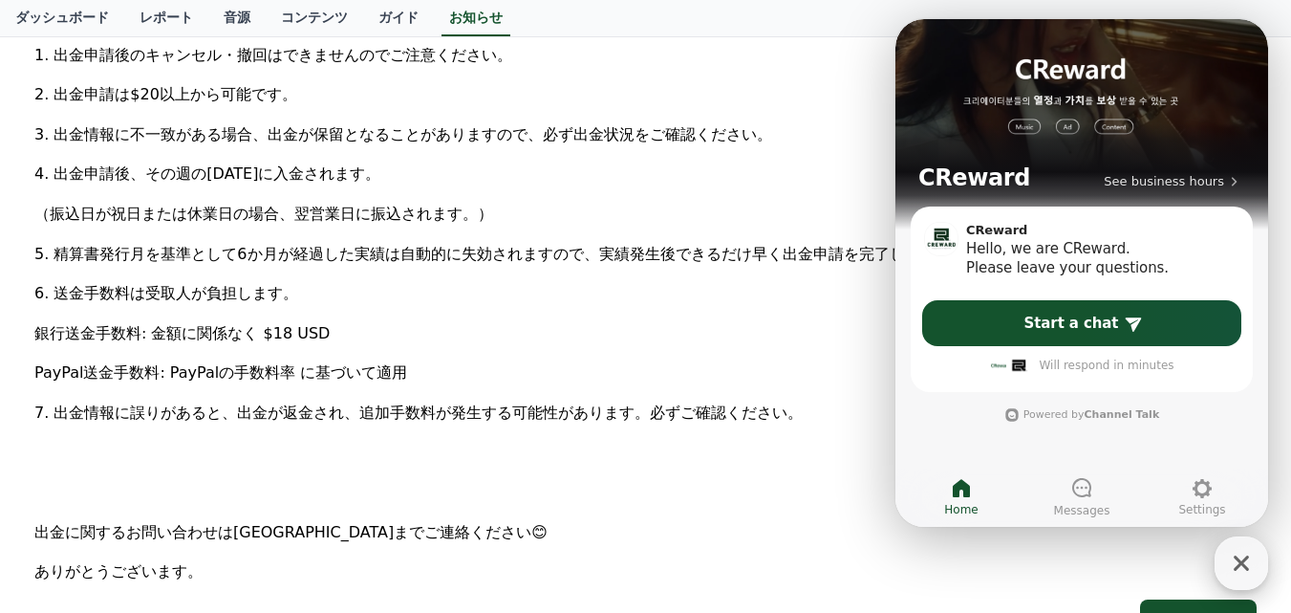
click at [1251, 560] on icon "button" at bounding box center [1242, 563] width 34 height 34
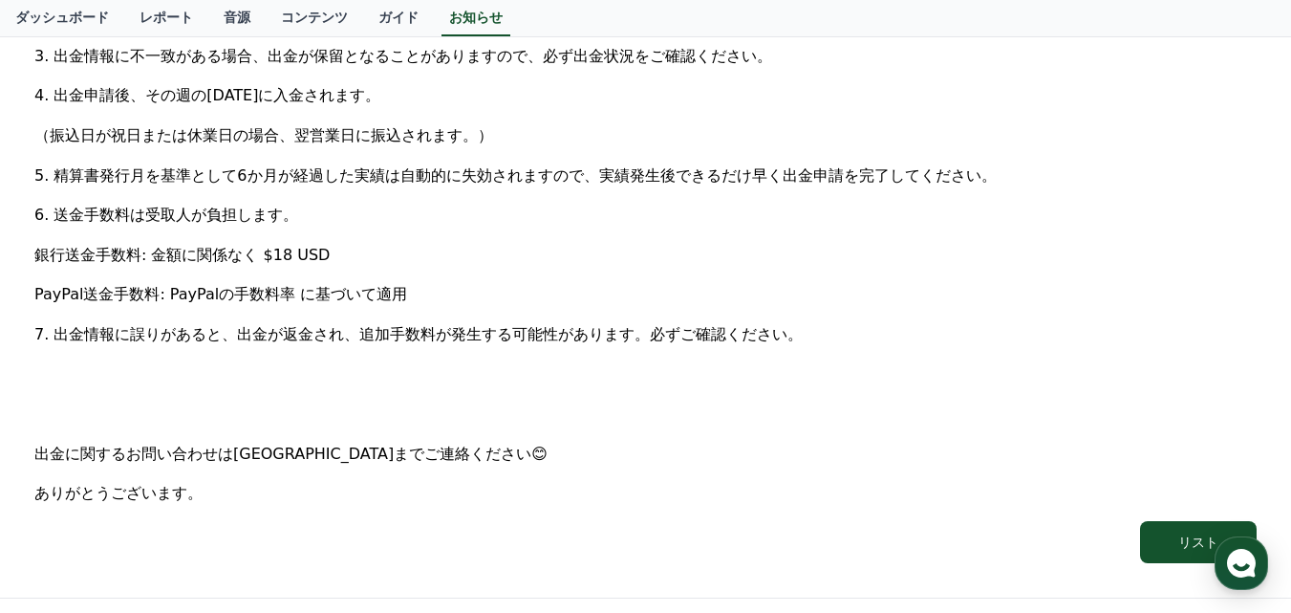
scroll to position [956, 0]
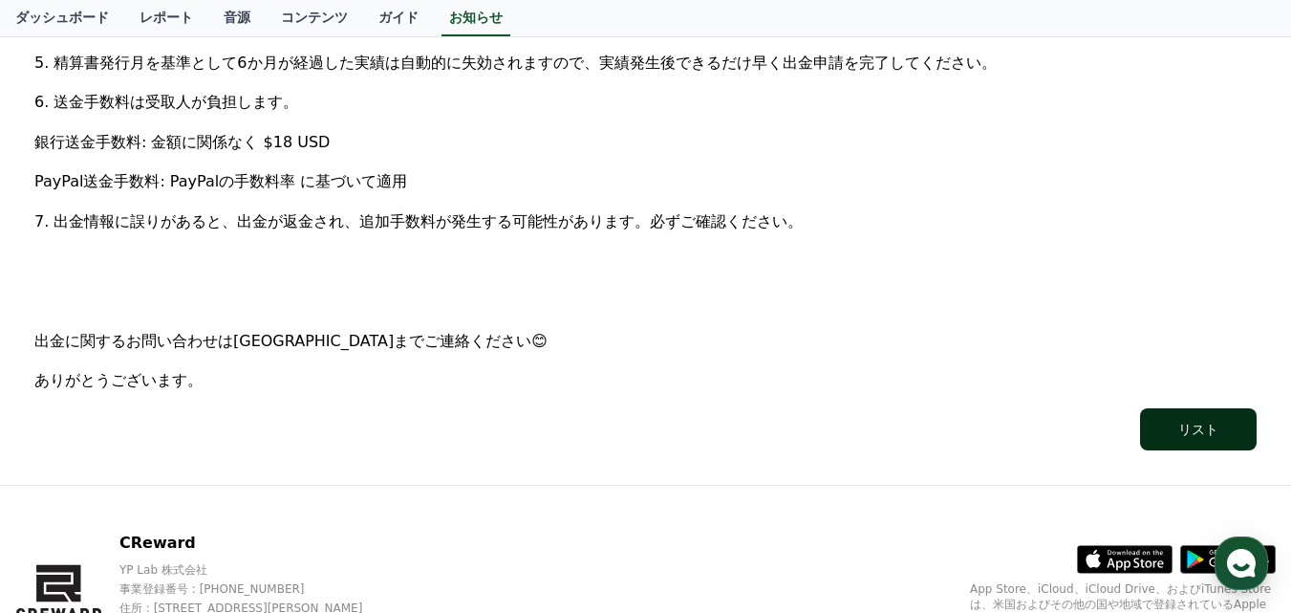
click at [1234, 435] on button "リスト" at bounding box center [1198, 429] width 117 height 42
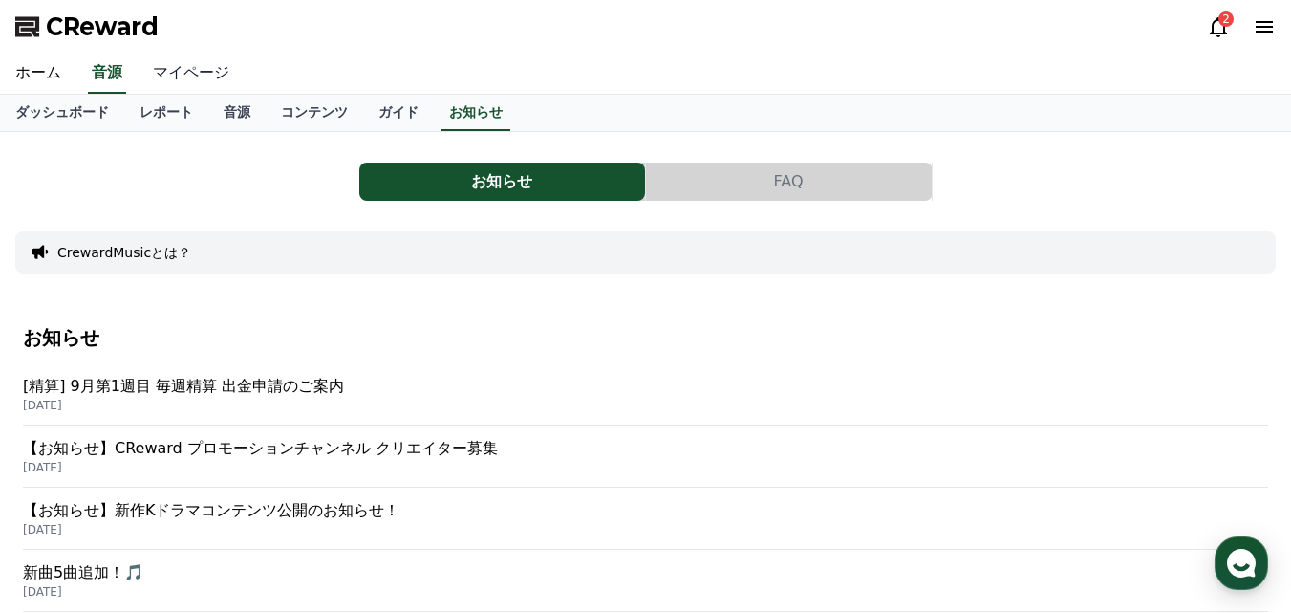
click at [152, 74] on link "マイページ" at bounding box center [191, 74] width 107 height 40
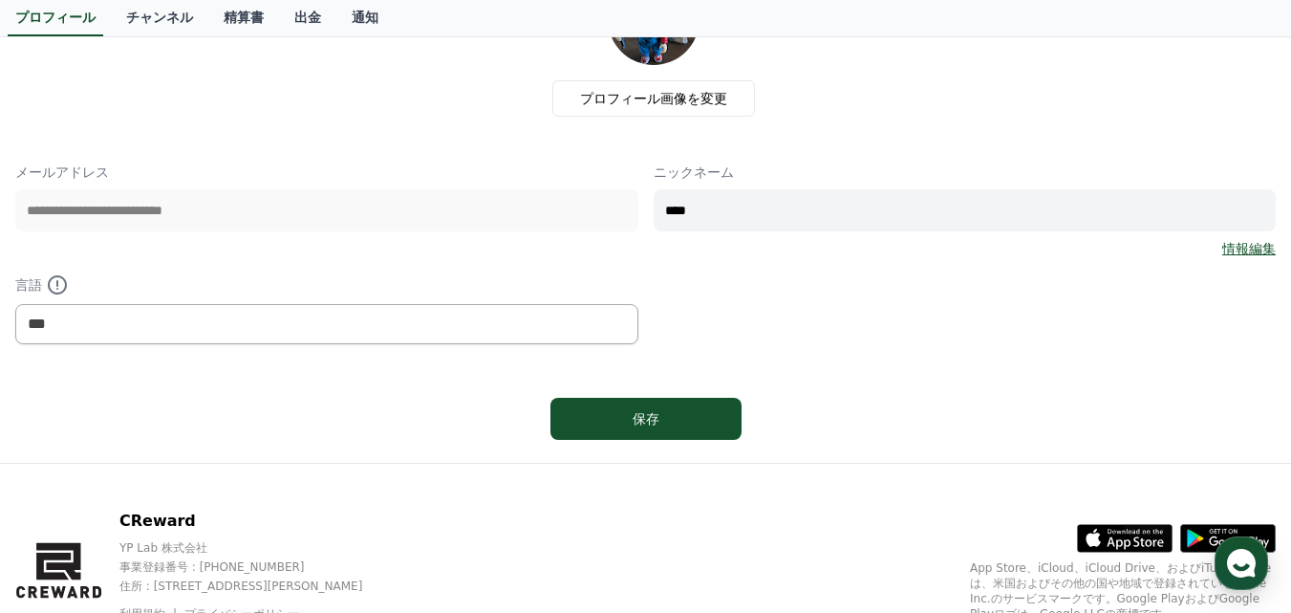
scroll to position [71, 0]
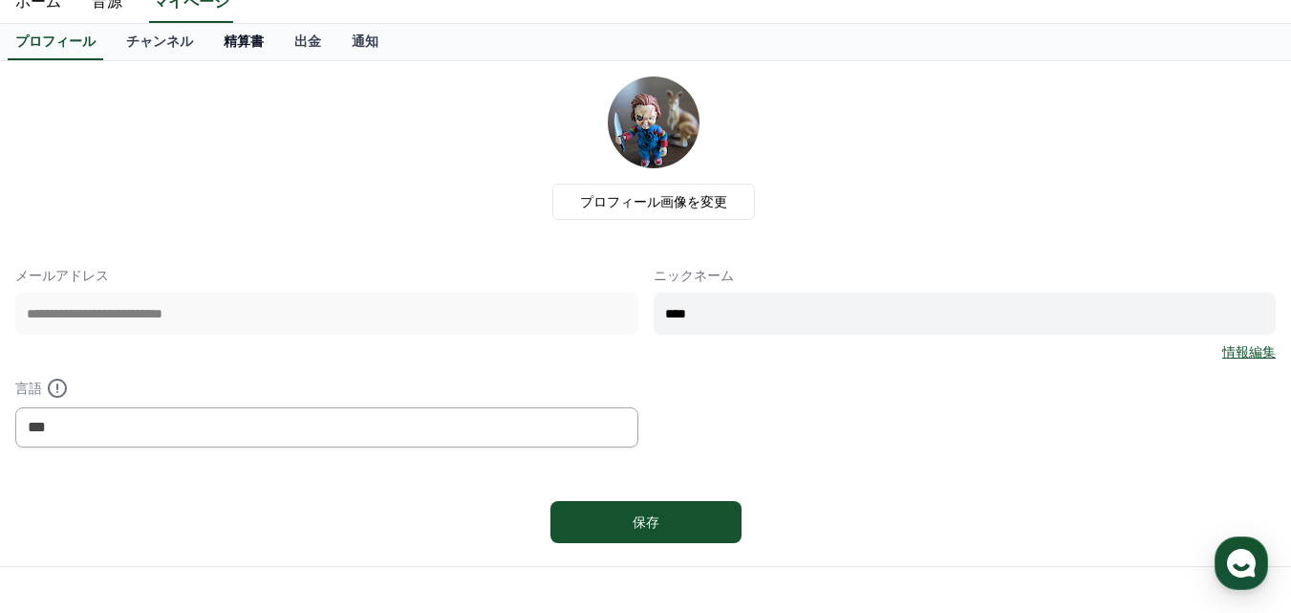
click at [214, 46] on link "精算書" at bounding box center [243, 42] width 71 height 36
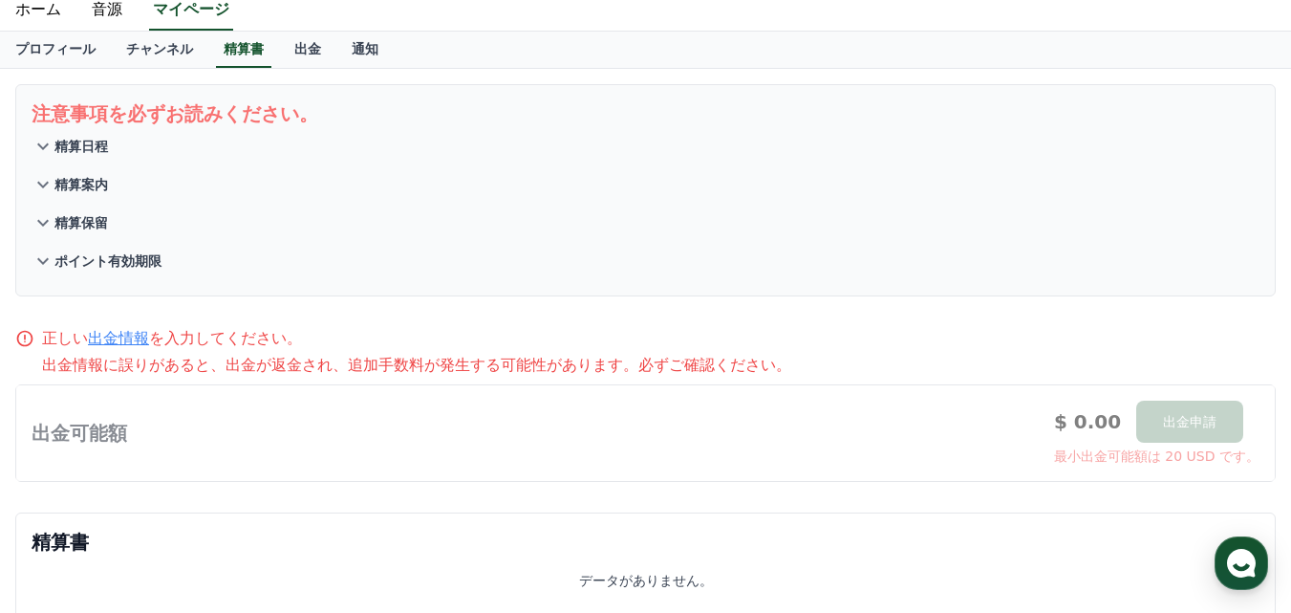
scroll to position [38, 0]
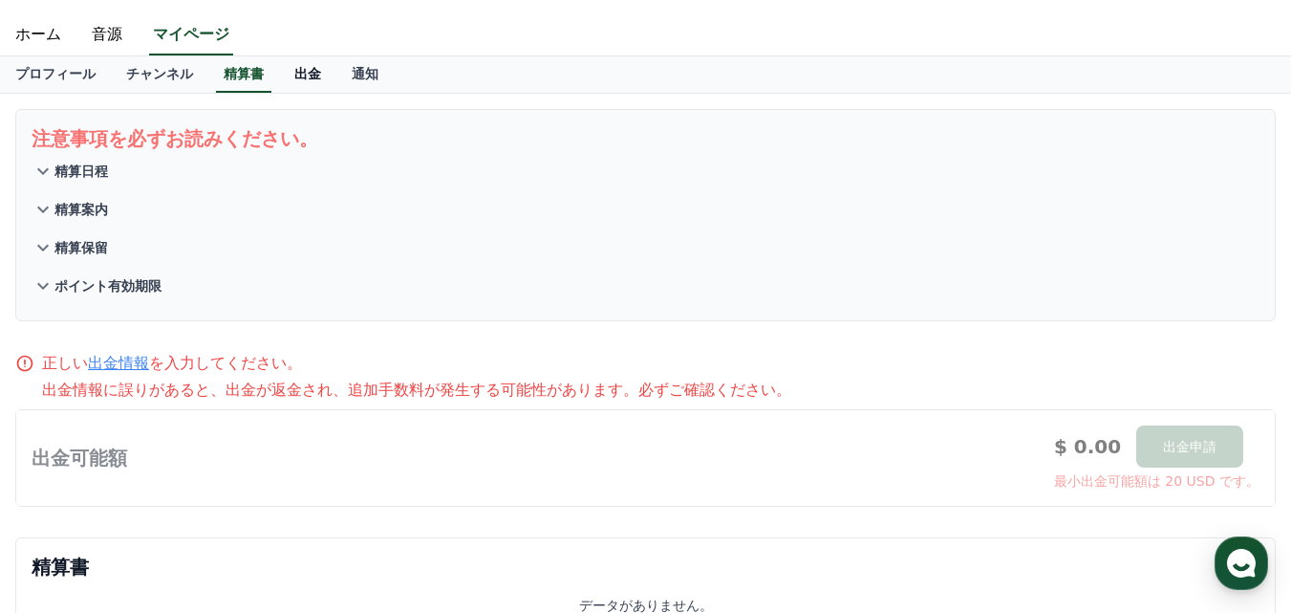
click at [279, 78] on link "出金" at bounding box center [307, 74] width 57 height 36
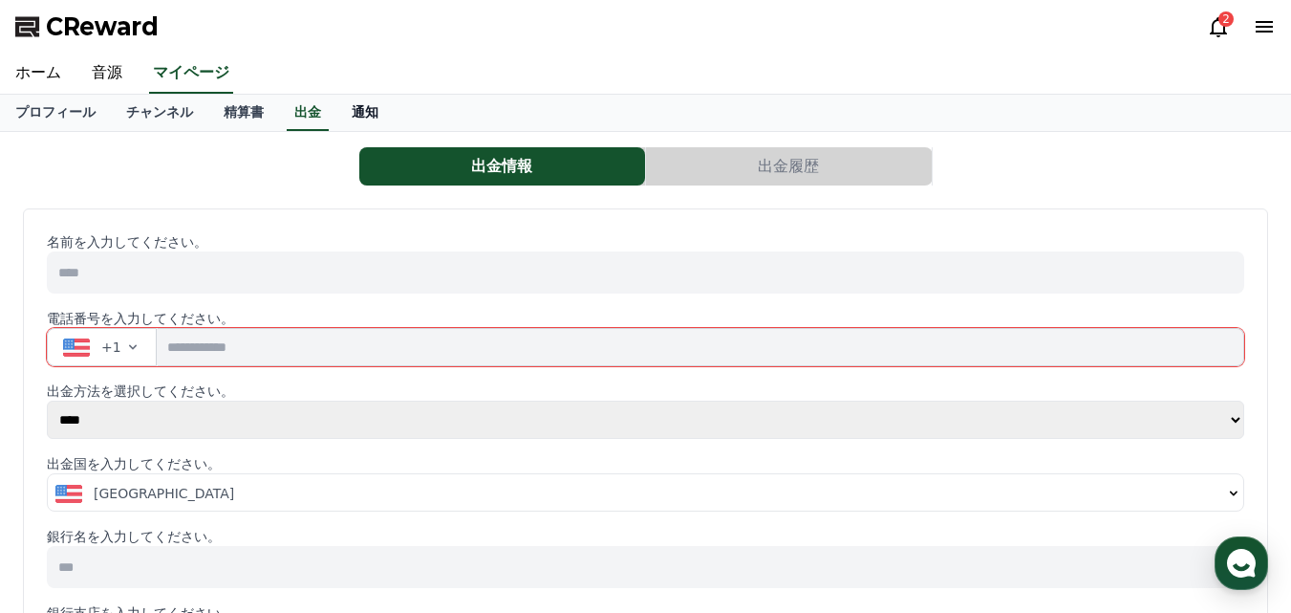
click at [336, 115] on link "通知" at bounding box center [364, 113] width 57 height 36
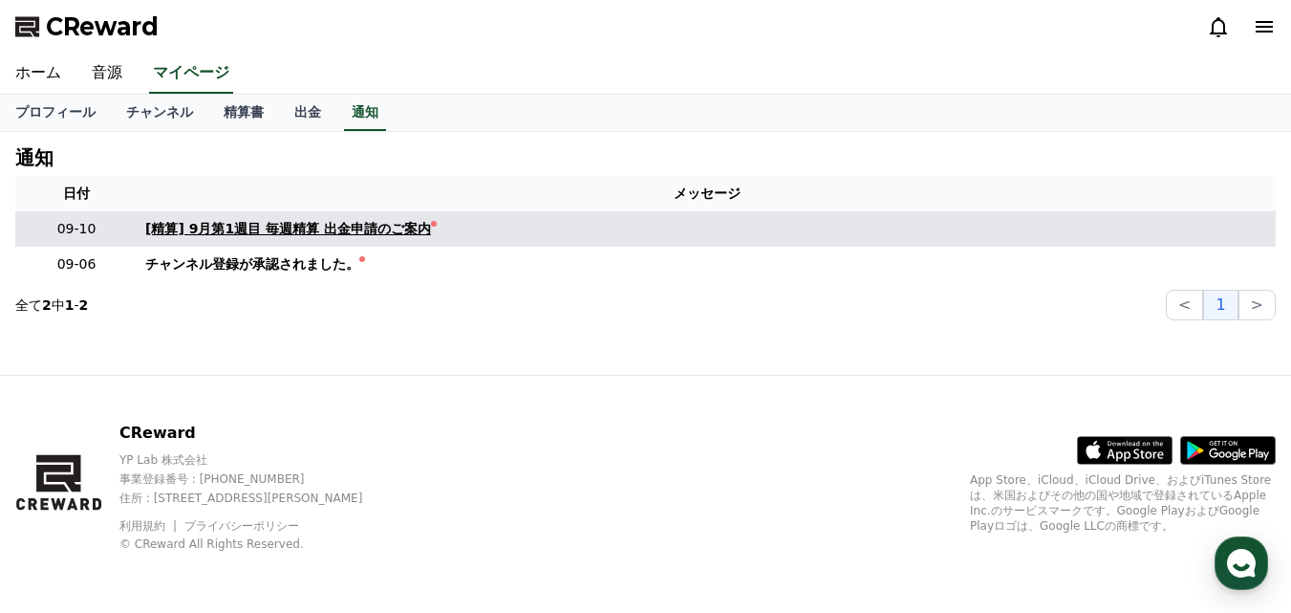
click at [264, 228] on div "[精算] 9月第1週目 毎週精算 出金申請のご案内" at bounding box center [288, 229] width 286 height 20
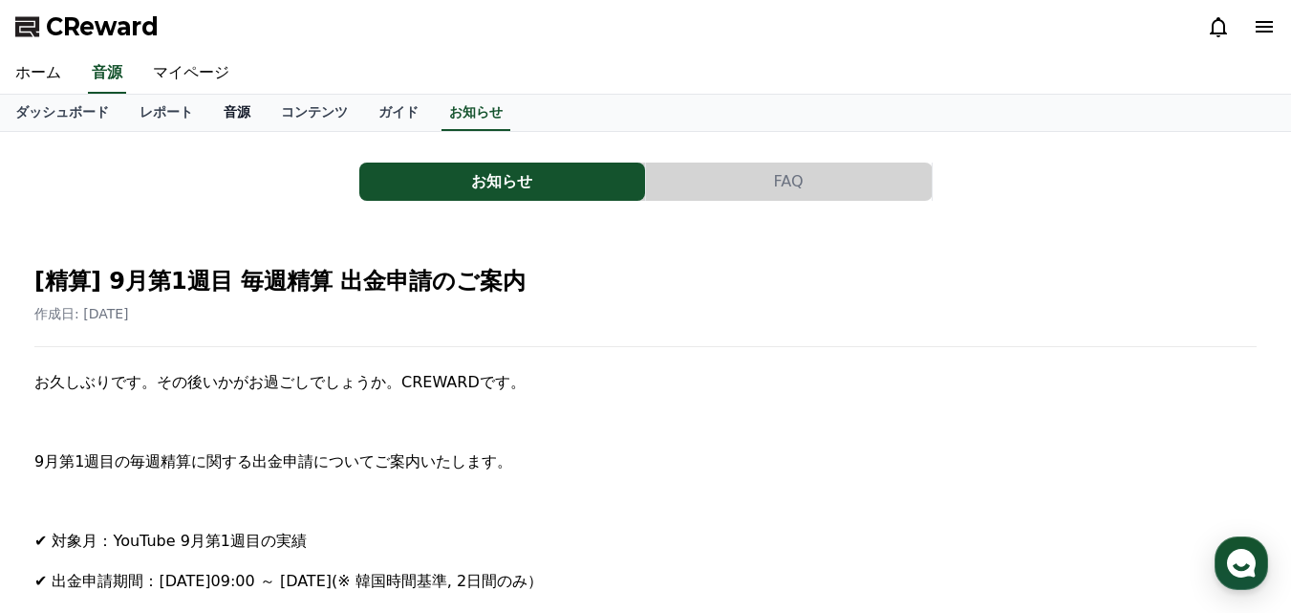
click at [208, 115] on link "音源" at bounding box center [236, 113] width 57 height 36
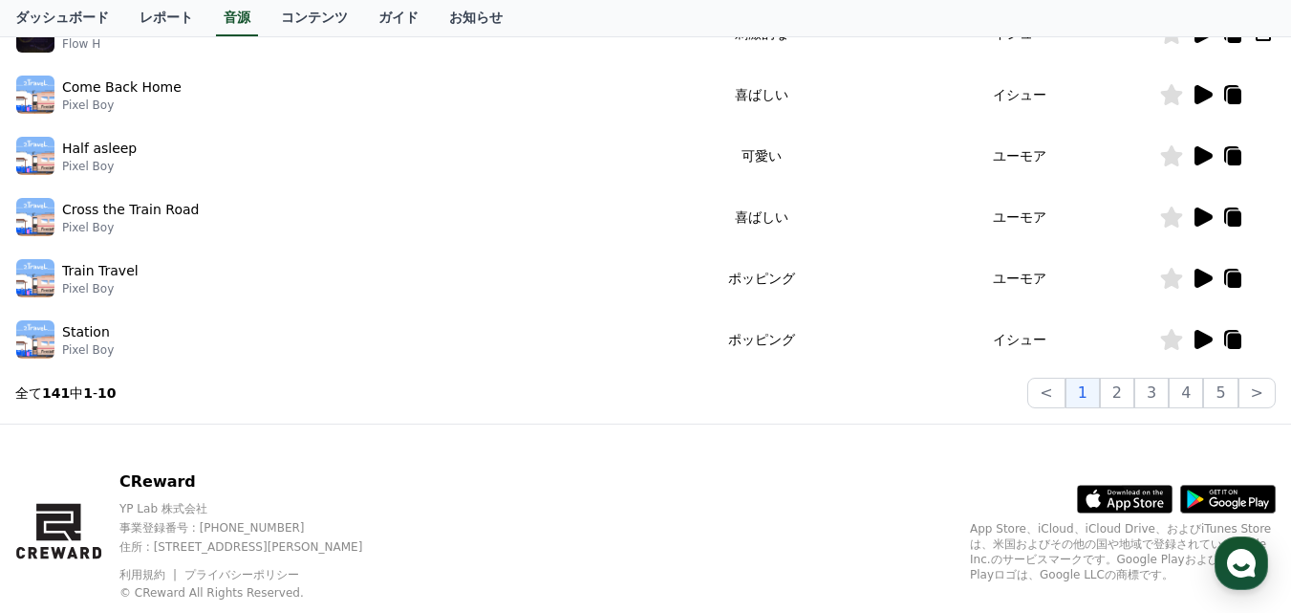
scroll to position [682, 0]
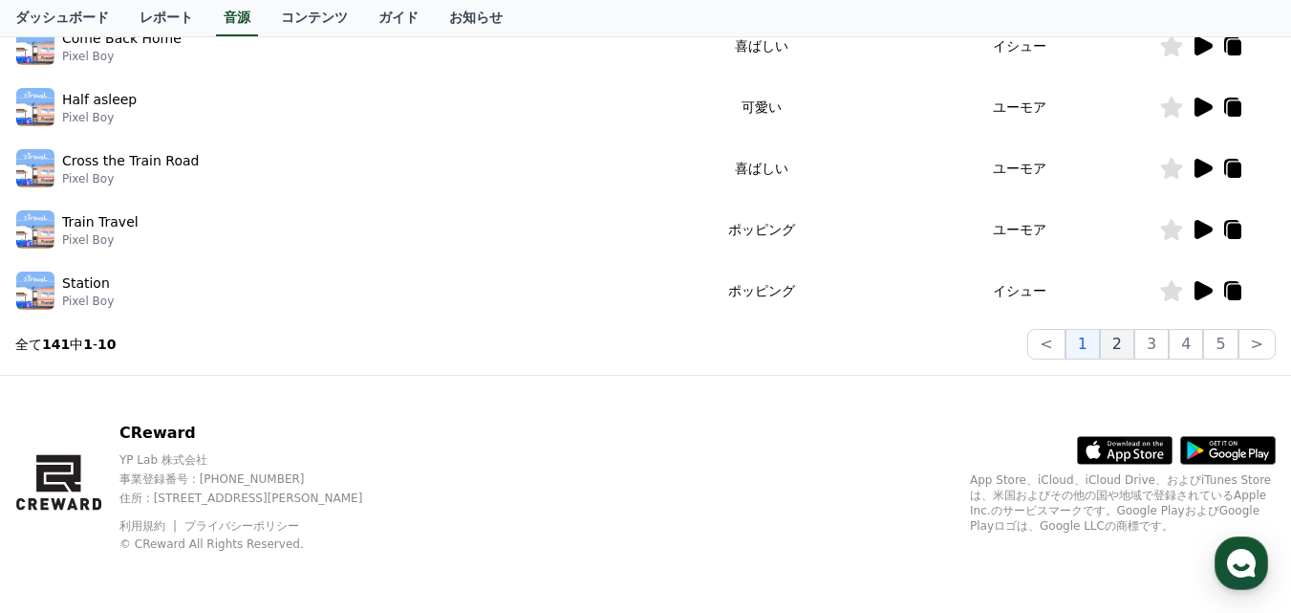
click at [1130, 351] on button "2" at bounding box center [1117, 344] width 34 height 31
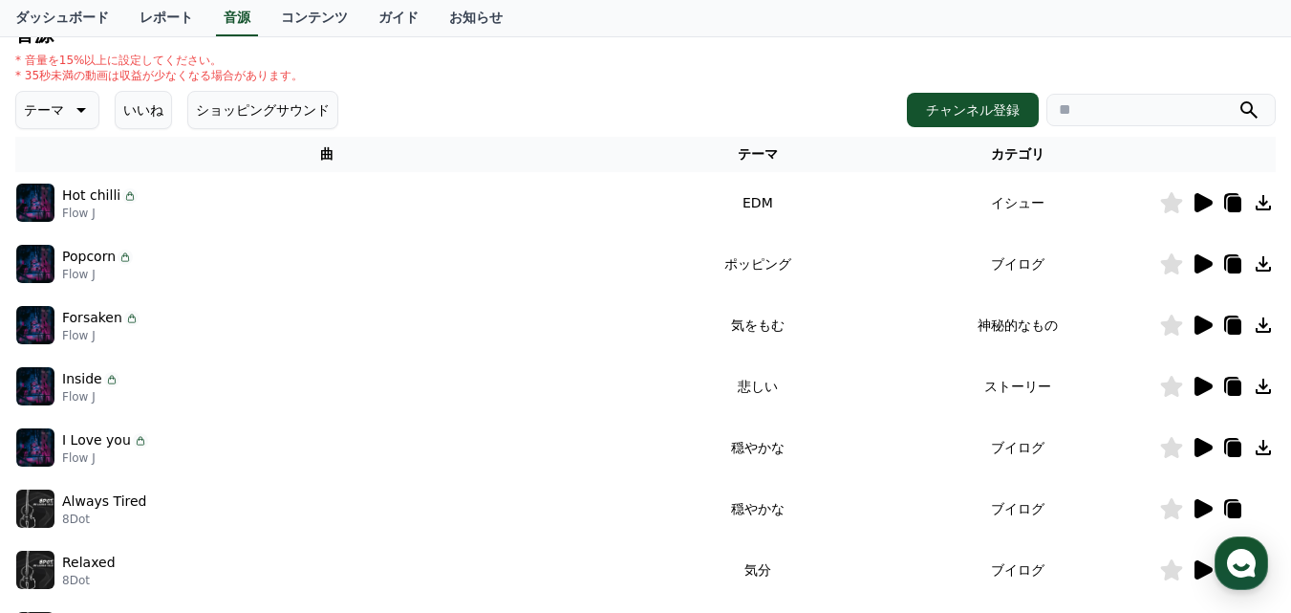
scroll to position [204, 0]
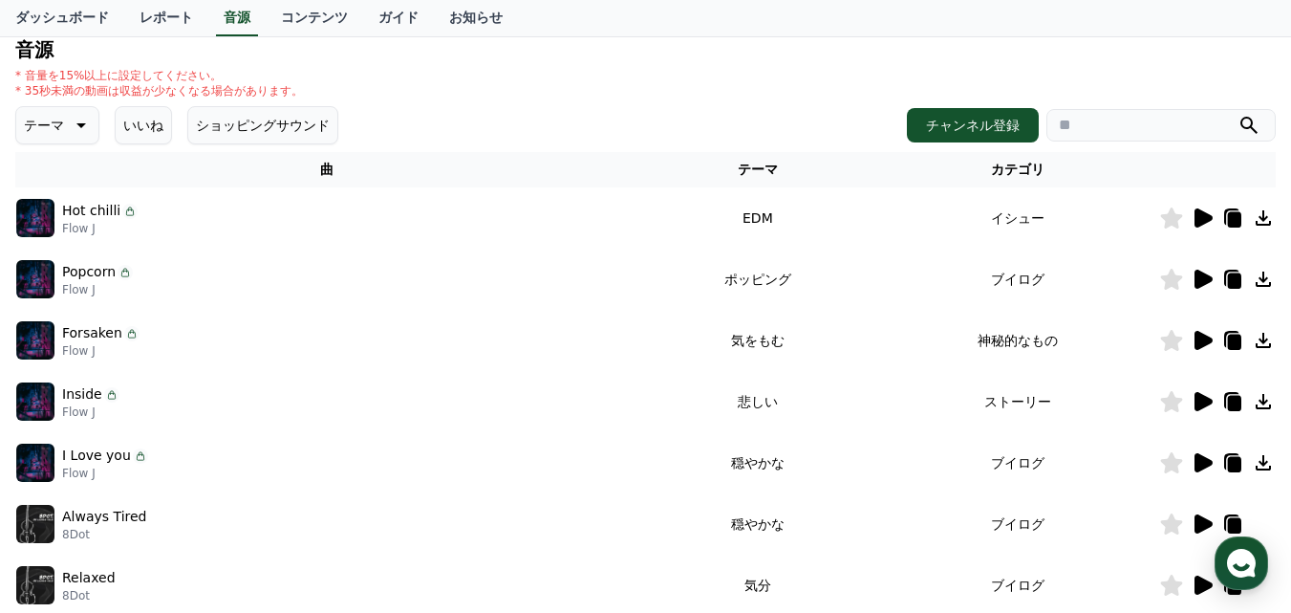
click at [1205, 281] on icon at bounding box center [1204, 279] width 18 height 19
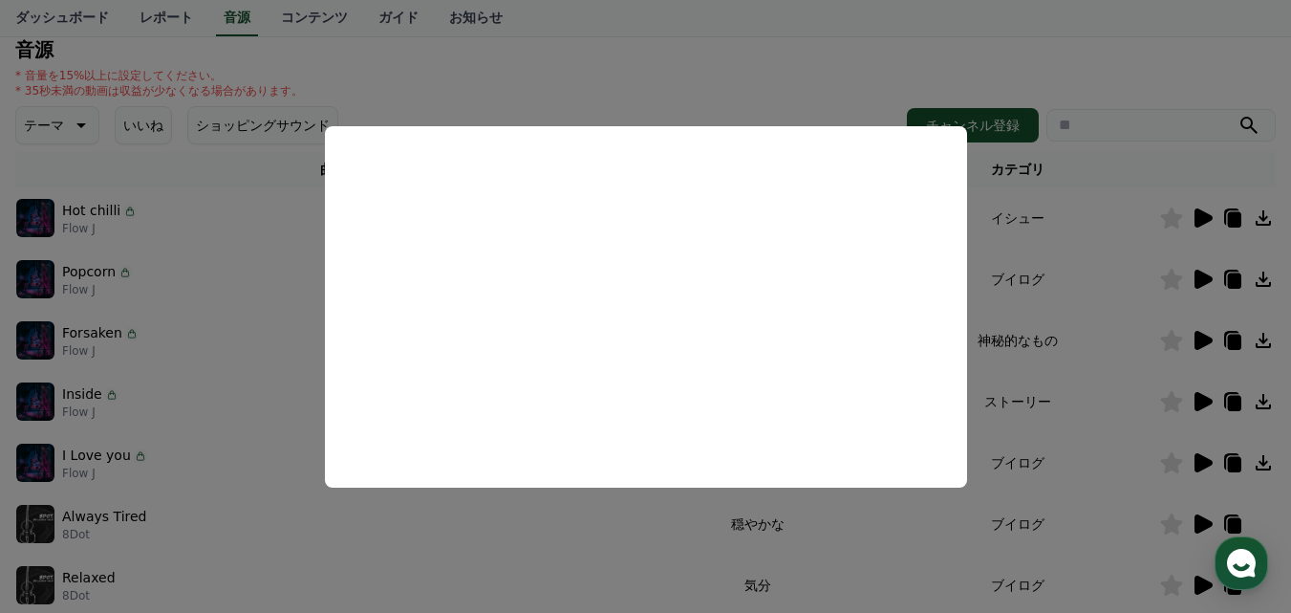
click at [1063, 295] on button "close modal" at bounding box center [645, 306] width 1291 height 613
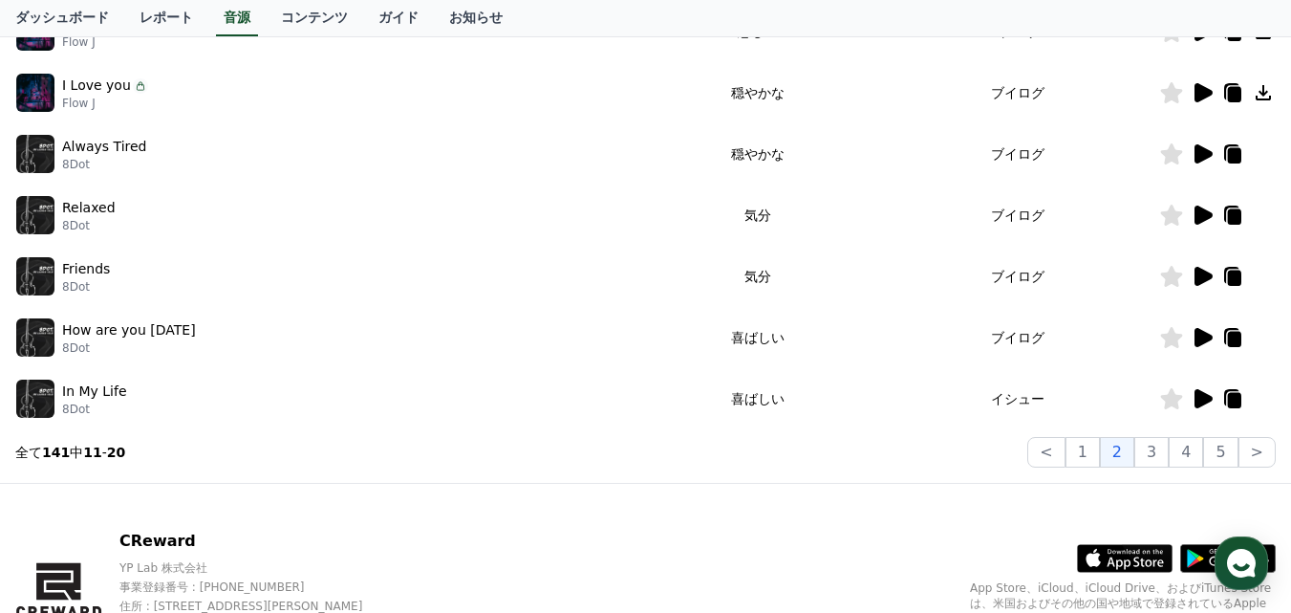
scroll to position [682, 0]
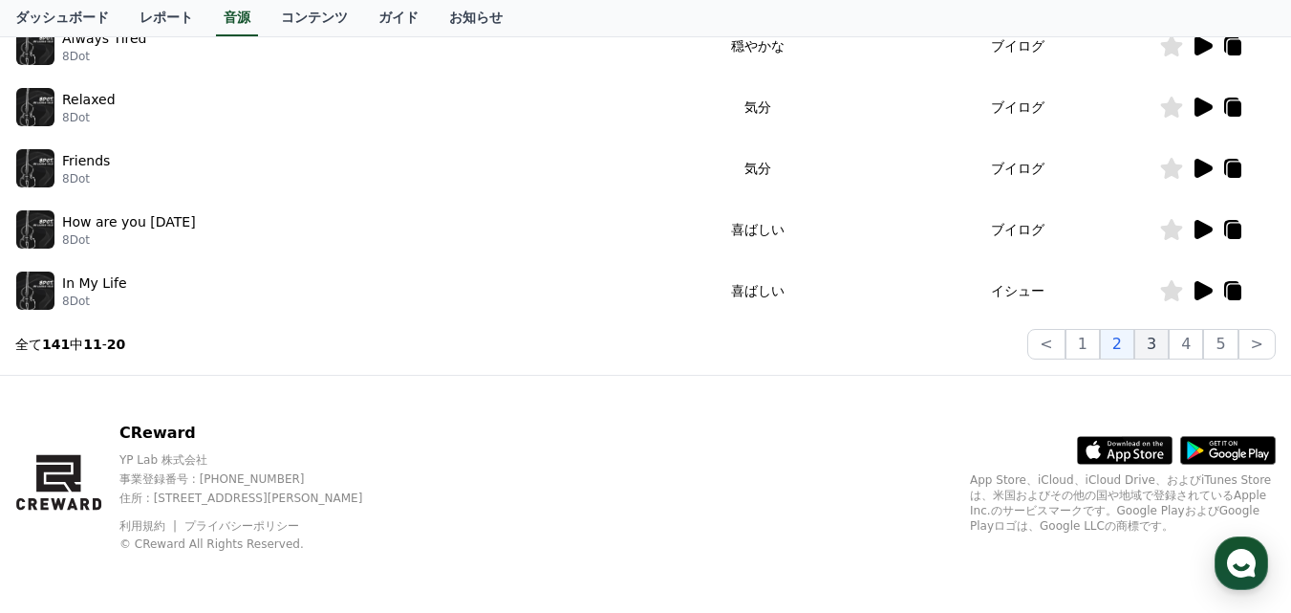
click at [1169, 352] on button "3" at bounding box center [1152, 344] width 34 height 31
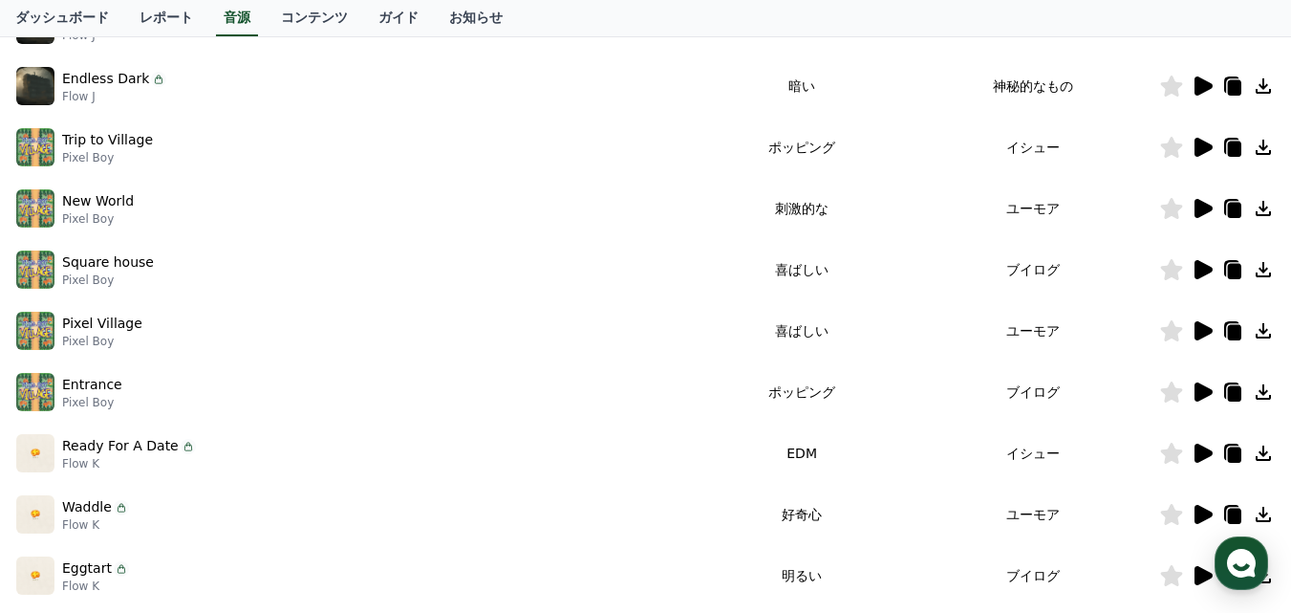
scroll to position [395, 0]
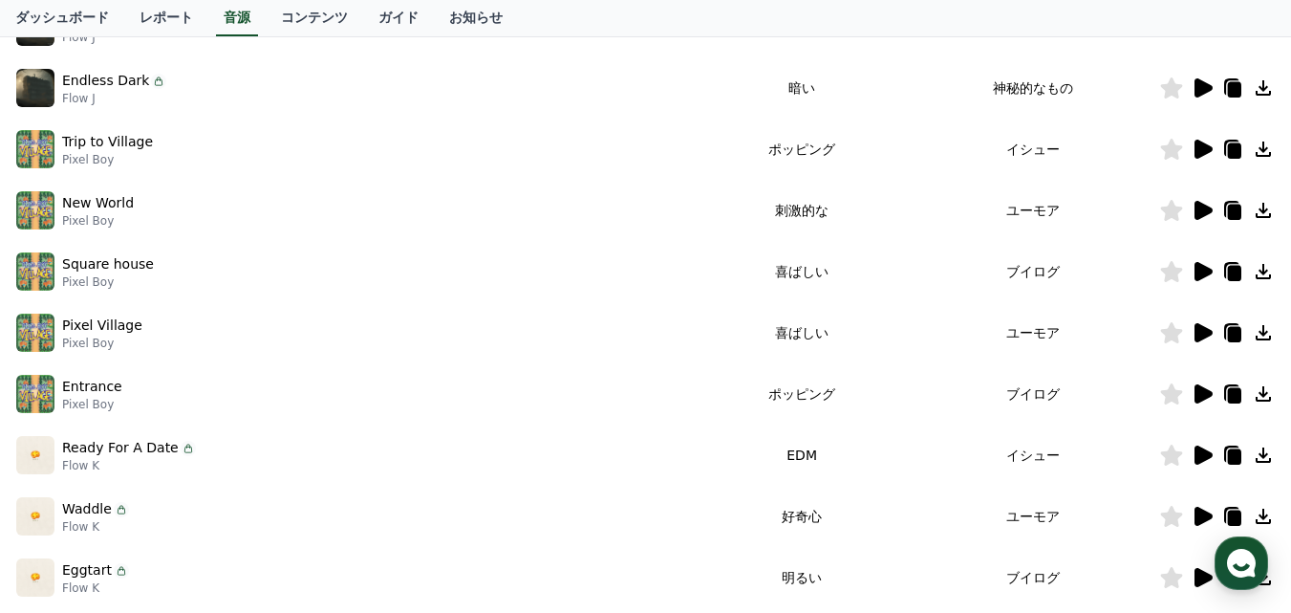
click at [1203, 271] on icon at bounding box center [1204, 271] width 18 height 19
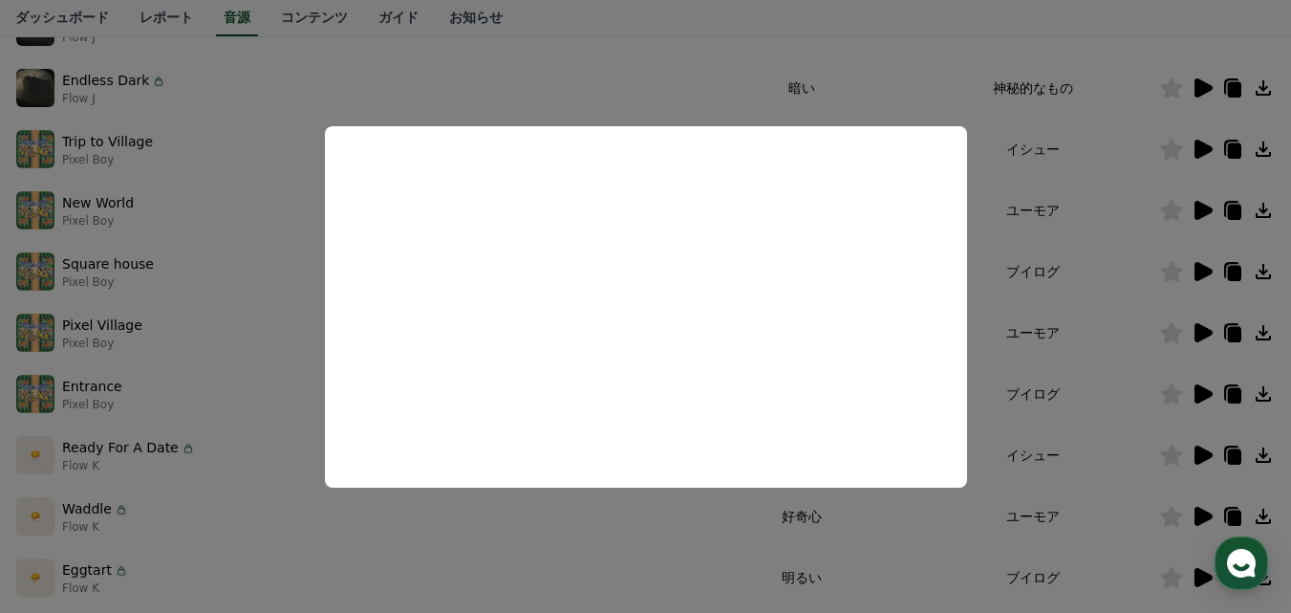
click at [1078, 273] on button "close modal" at bounding box center [645, 306] width 1291 height 613
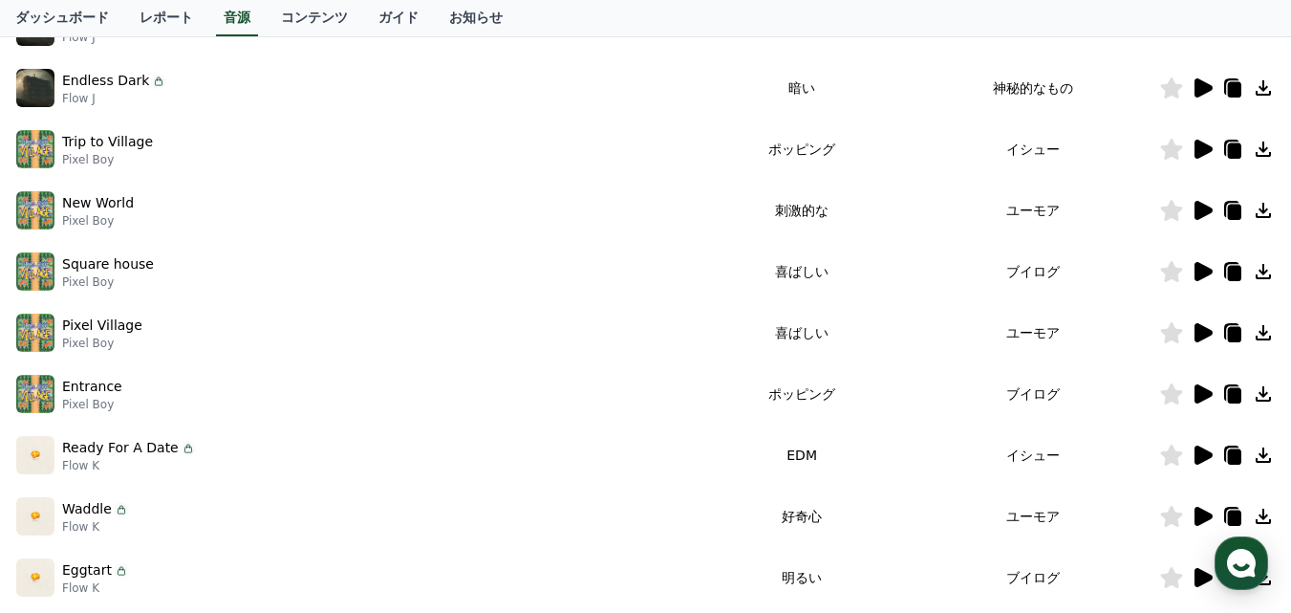
click at [1263, 147] on icon at bounding box center [1263, 148] width 15 height 15
click at [1200, 146] on icon at bounding box center [1204, 149] width 18 height 19
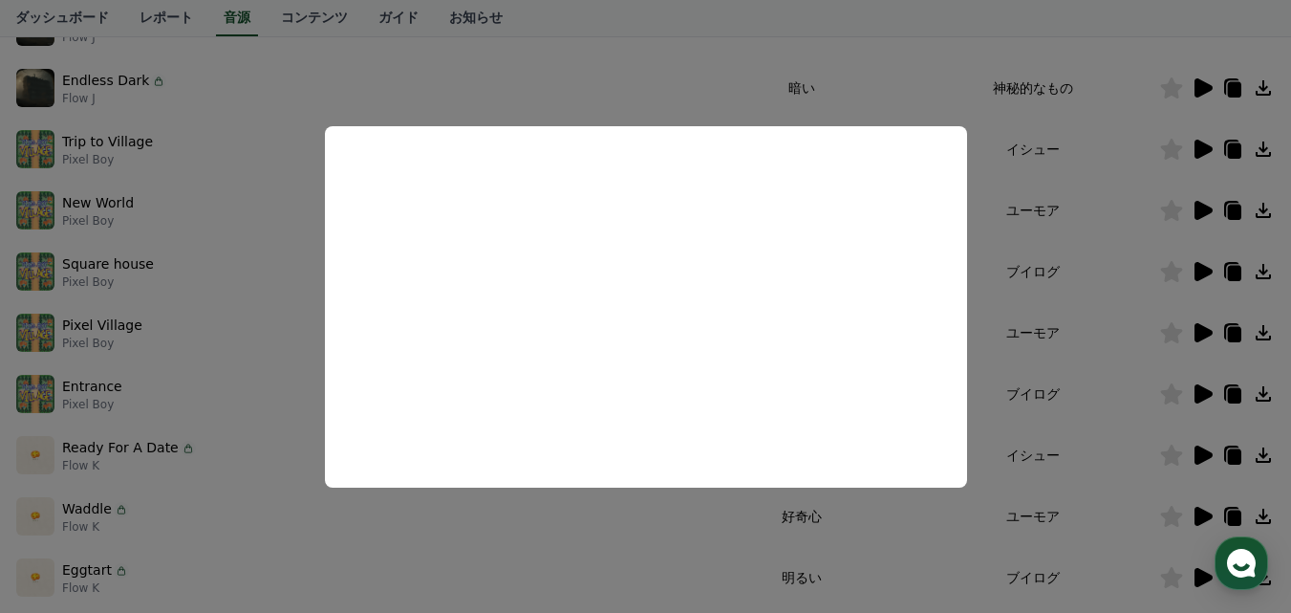
click at [1202, 214] on button "close modal" at bounding box center [645, 306] width 1291 height 613
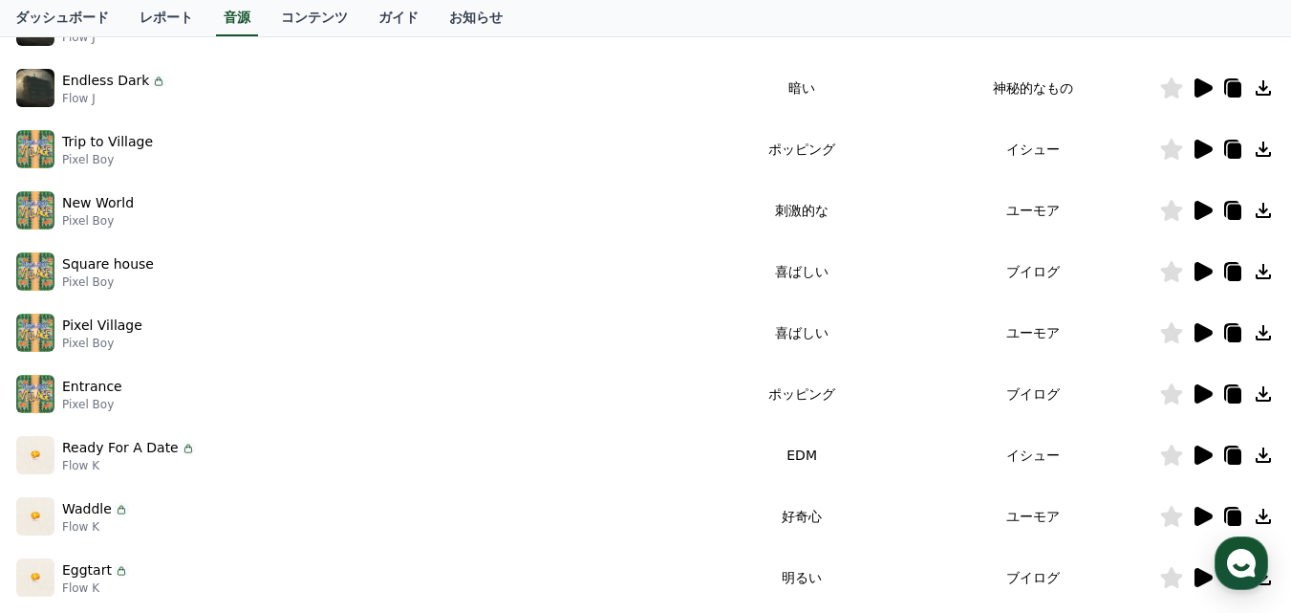
click at [1200, 214] on icon at bounding box center [1204, 210] width 18 height 19
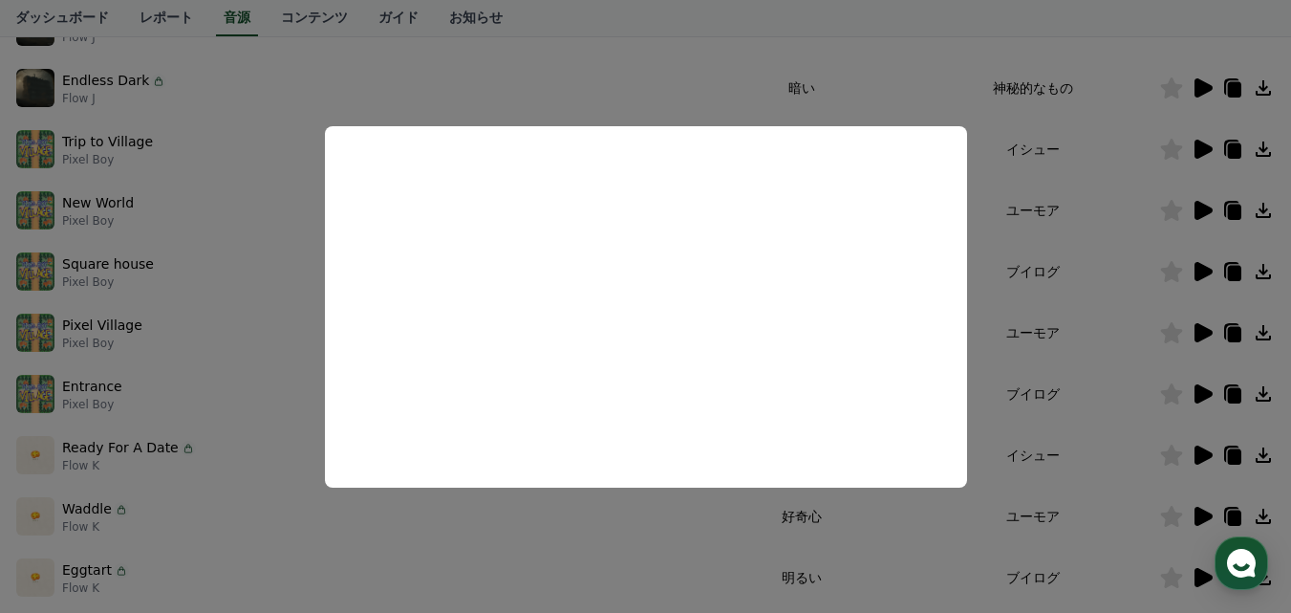
click at [1083, 264] on button "close modal" at bounding box center [645, 306] width 1291 height 613
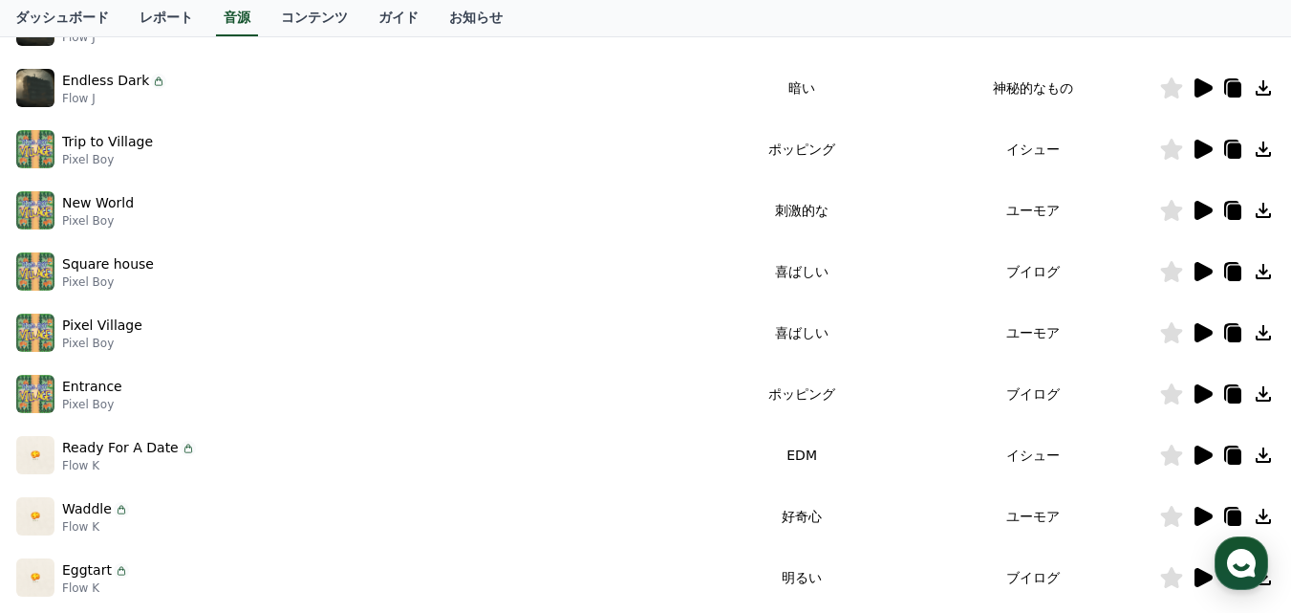
click at [1266, 211] on icon at bounding box center [1263, 210] width 15 height 15
click at [867, 291] on td "喜ばしい" at bounding box center [802, 271] width 211 height 61
click at [1198, 333] on icon at bounding box center [1204, 332] width 18 height 19
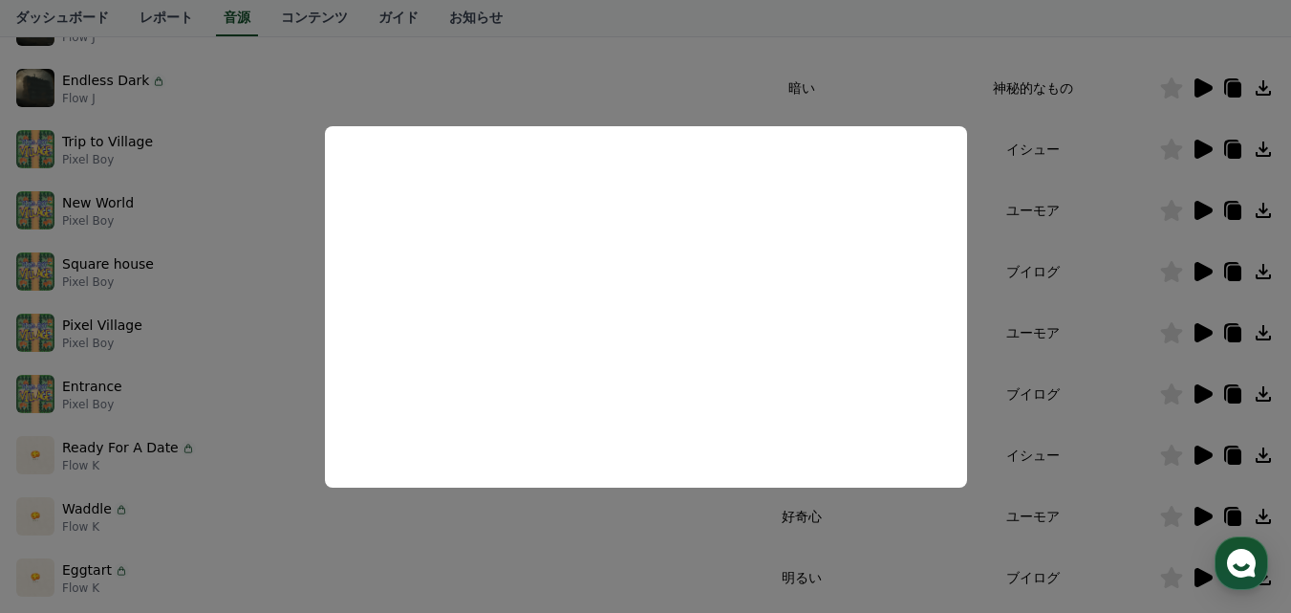
click at [1123, 336] on button "close modal" at bounding box center [645, 306] width 1291 height 613
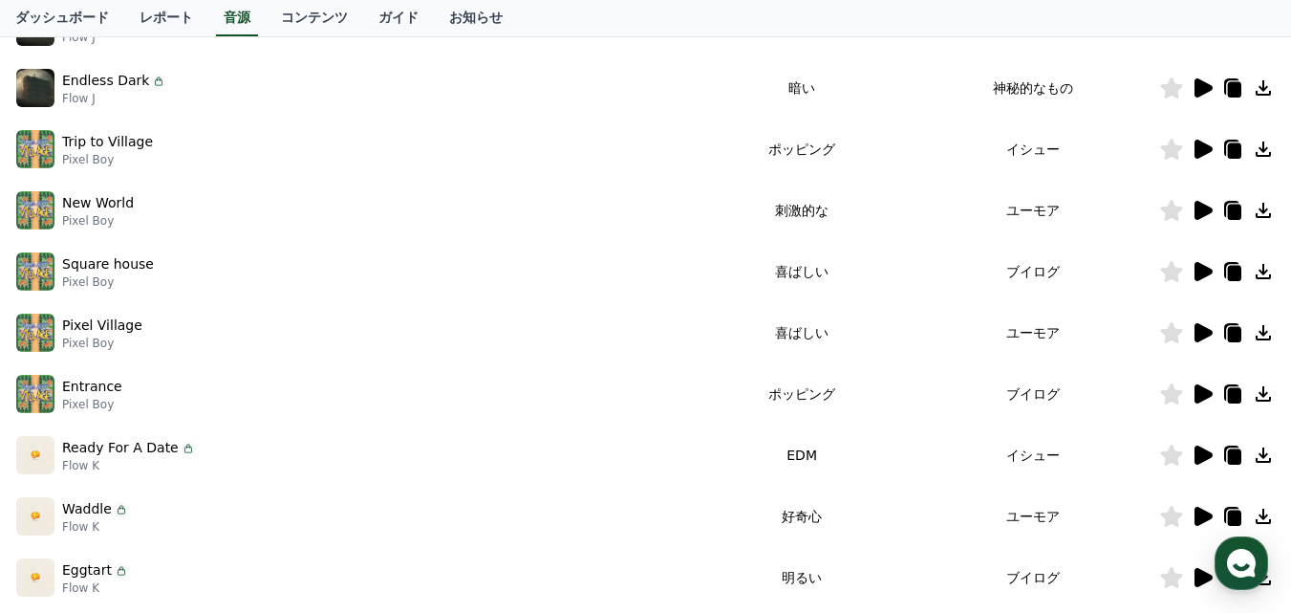
click at [1267, 333] on icon at bounding box center [1263, 332] width 15 height 15
